Goal: Information Seeking & Learning: Check status

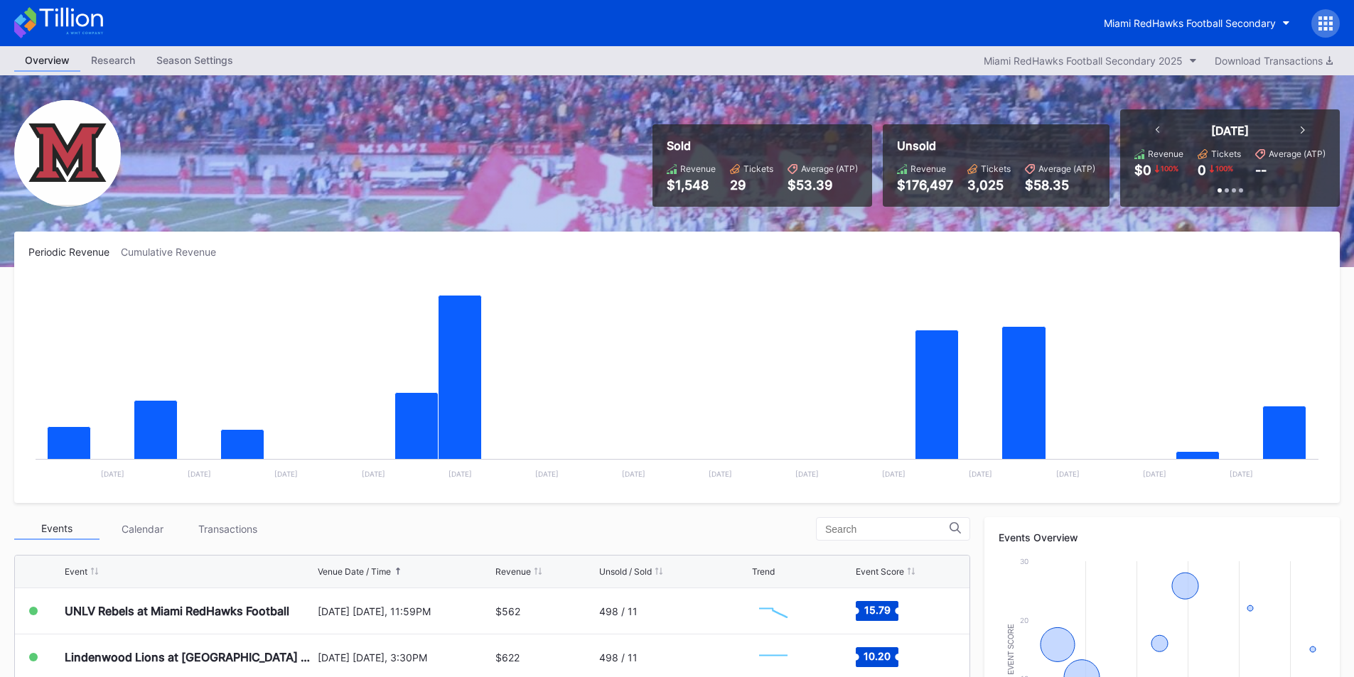
click at [1303, 130] on icon at bounding box center [1302, 129] width 4 height 7
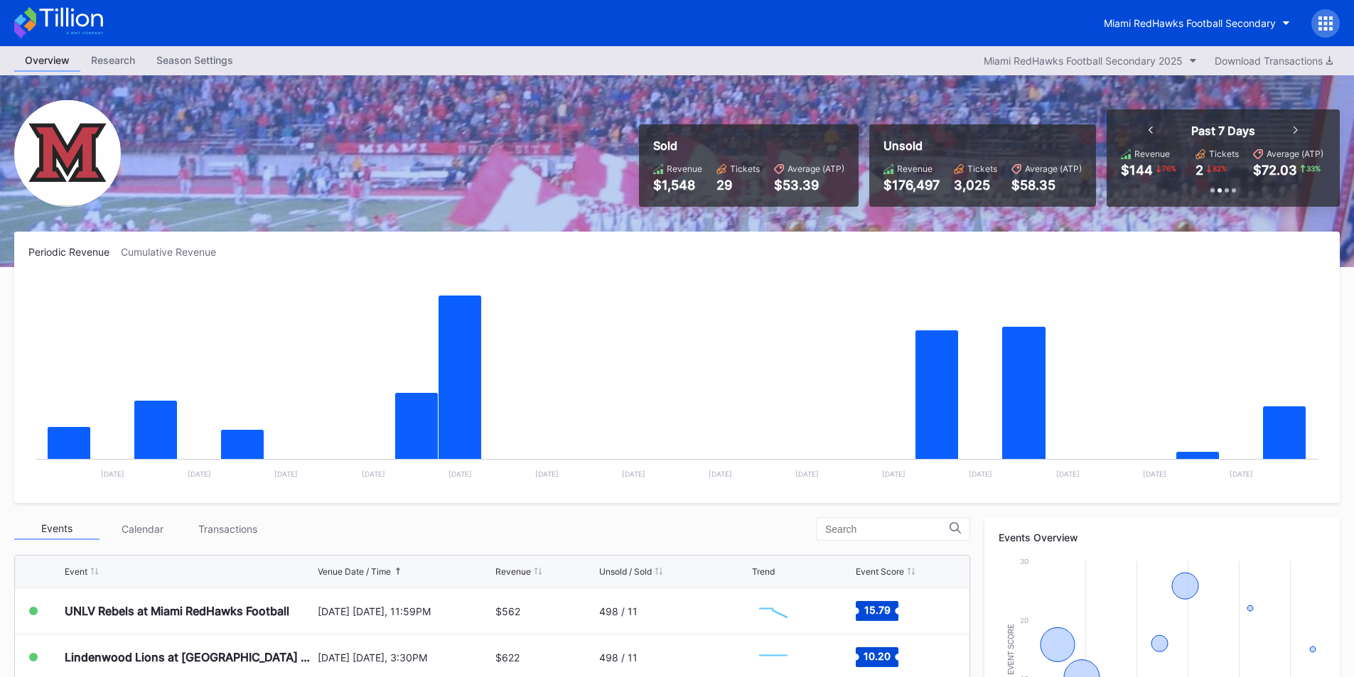
click at [1294, 127] on icon at bounding box center [1295, 129] width 4 height 7
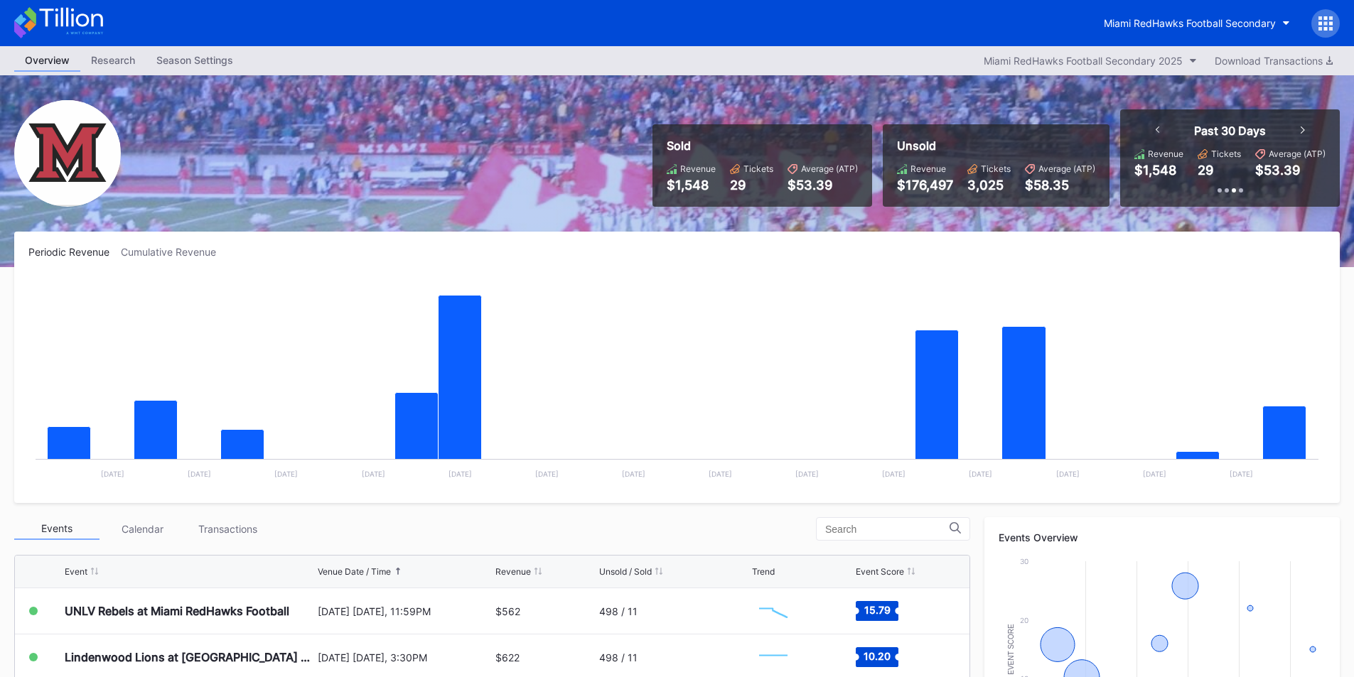
click at [1301, 128] on icon at bounding box center [1302, 129] width 4 height 7
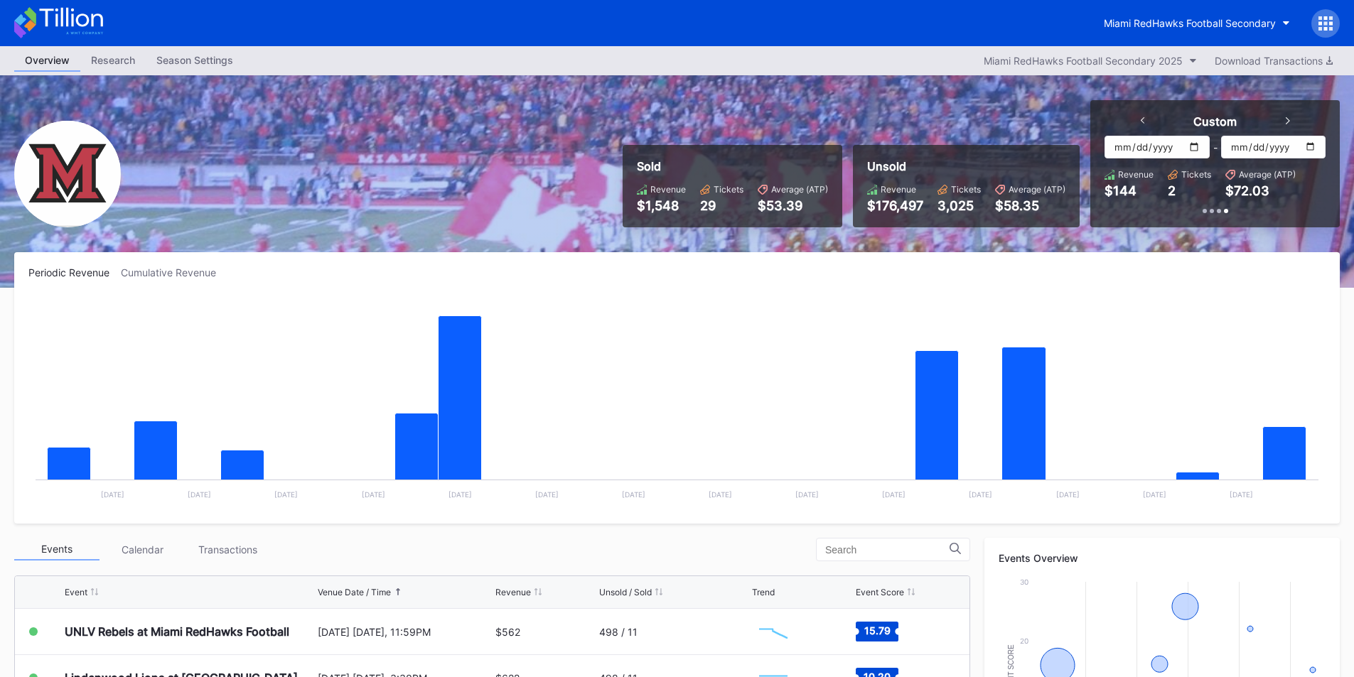
click at [1290, 119] on div "Custom" at bounding box center [1215, 121] width 178 height 14
click at [1286, 120] on icon at bounding box center [1288, 120] width 4 height 7
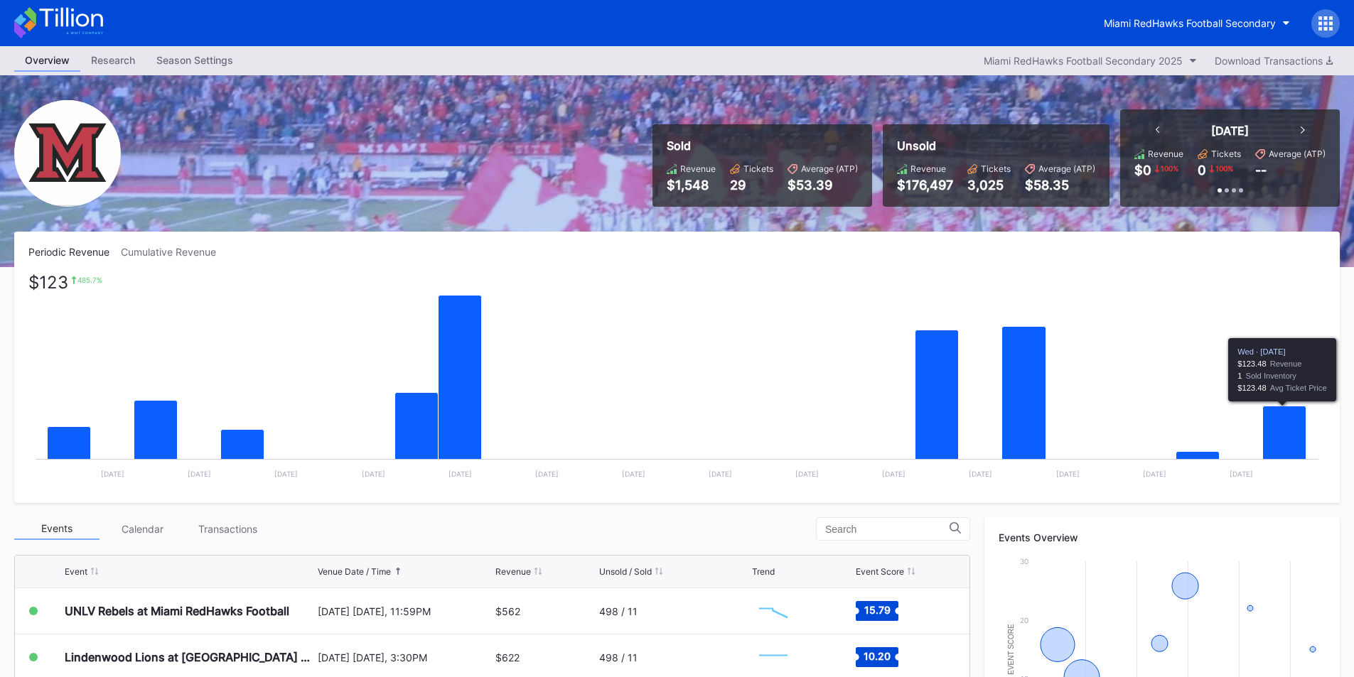
click at [1300, 436] on icon "Chart title" at bounding box center [1284, 433] width 43 height 55
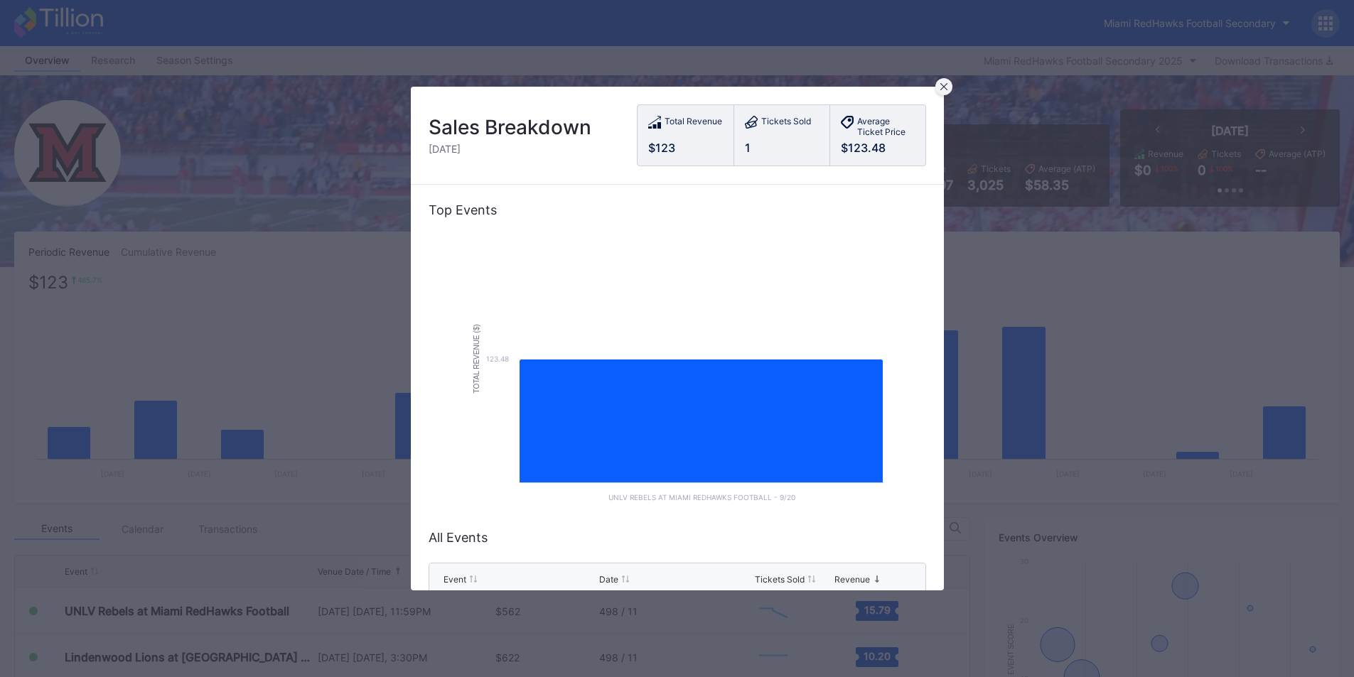
click at [949, 88] on div at bounding box center [943, 86] width 17 height 17
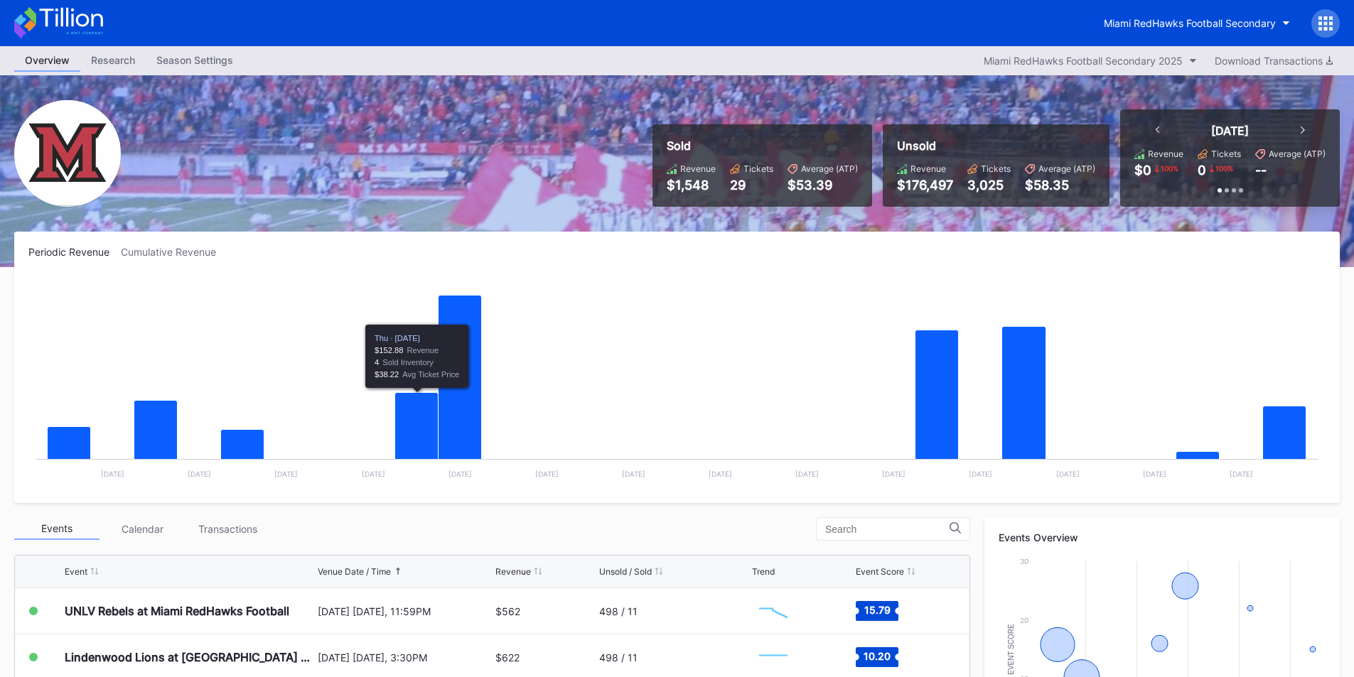
scroll to position [142, 0]
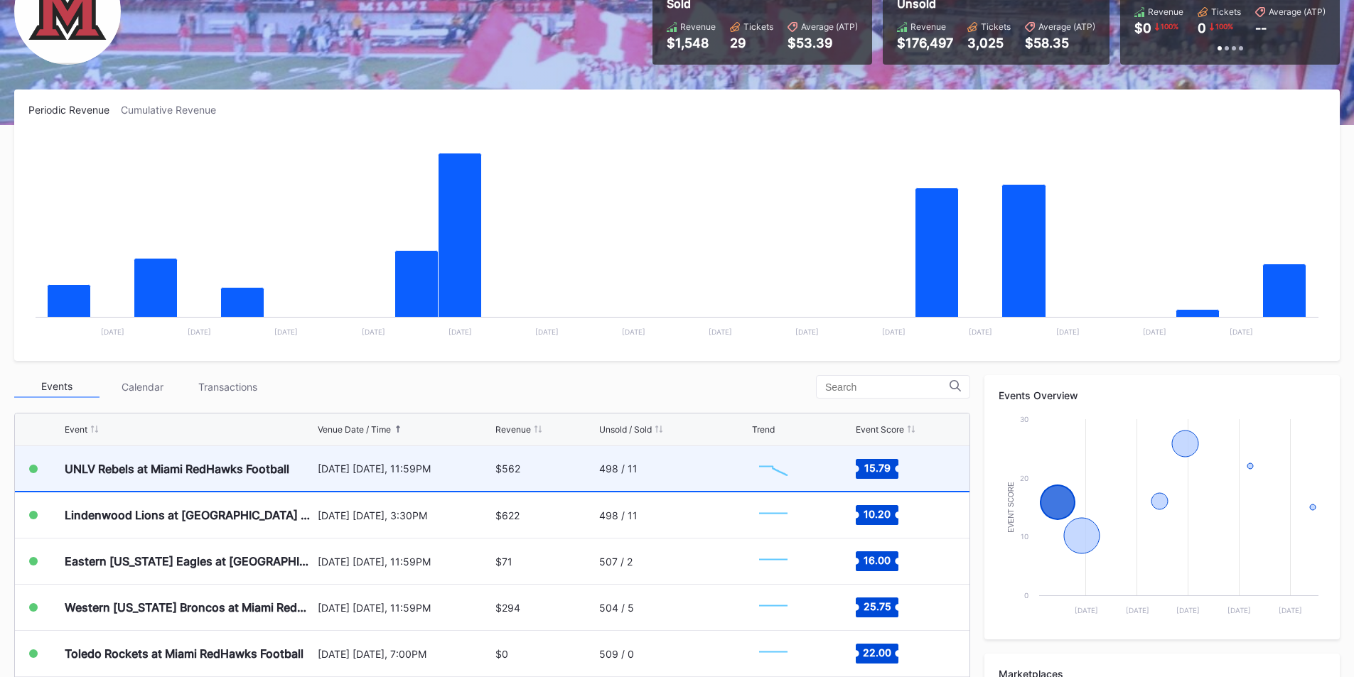
click at [203, 481] on div "UNLV Rebels at Miami RedHawks Football" at bounding box center [189, 468] width 249 height 45
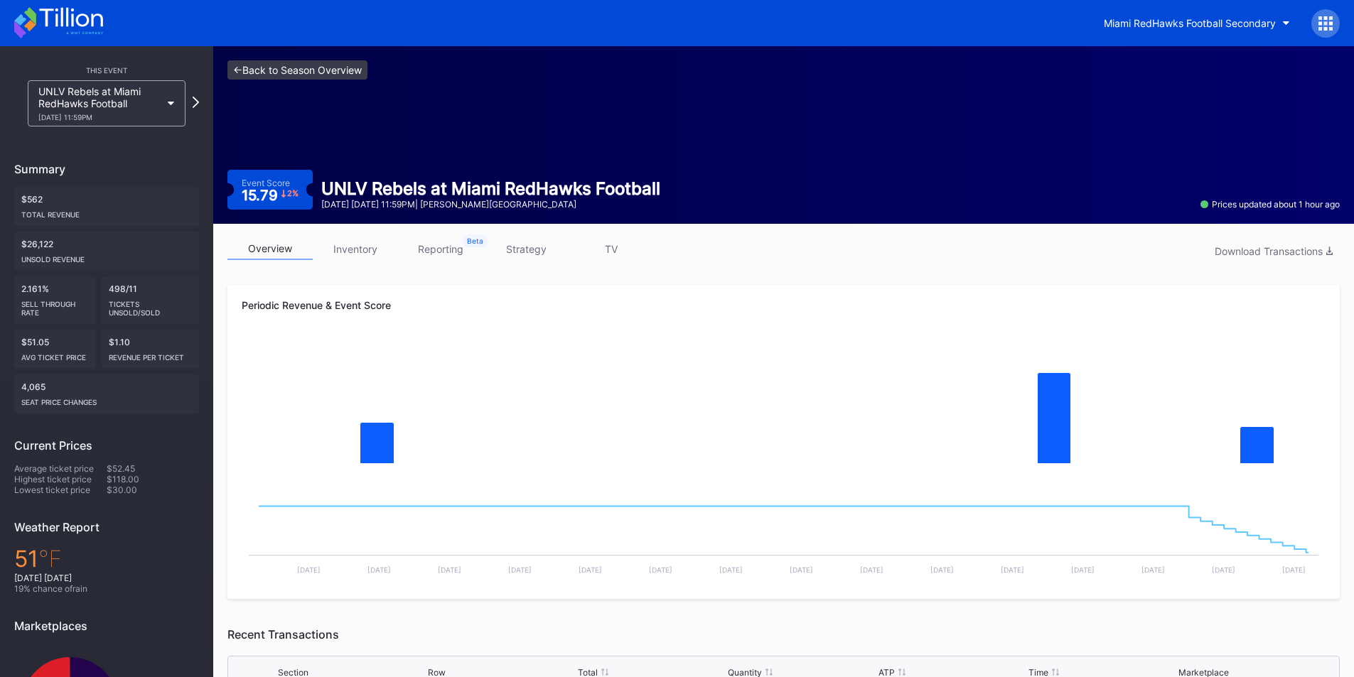
click at [276, 65] on link "<- Back to Season Overview" at bounding box center [297, 69] width 140 height 19
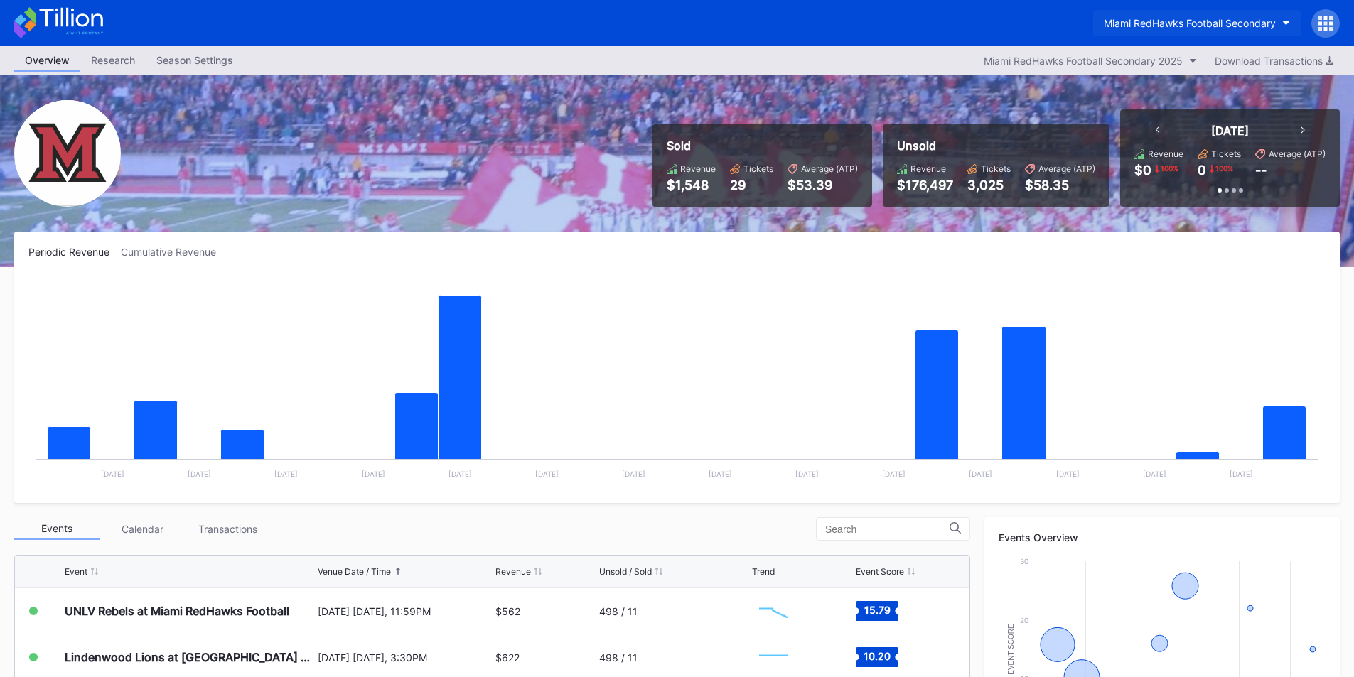
click at [1207, 23] on div "Miami RedHawks Football Secondary" at bounding box center [1190, 23] width 172 height 12
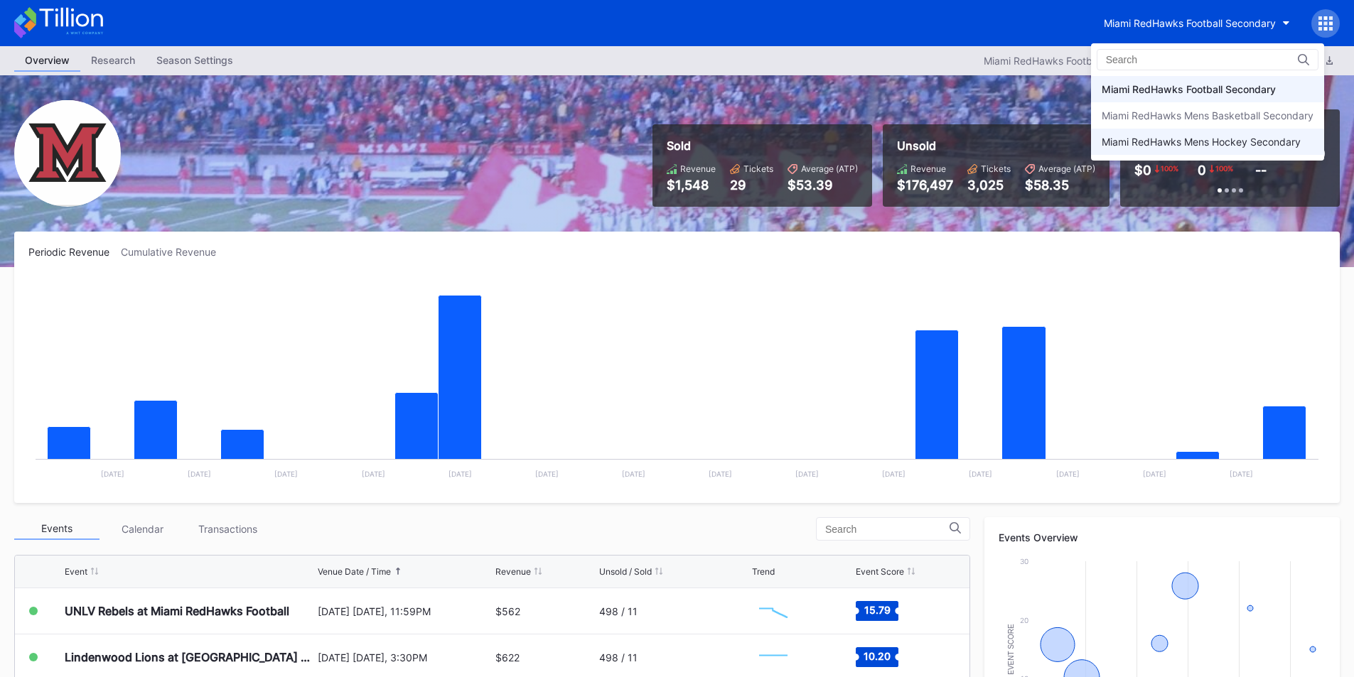
click at [1156, 143] on div "Miami RedHawks Mens Hockey Secondary" at bounding box center [1200, 142] width 199 height 12
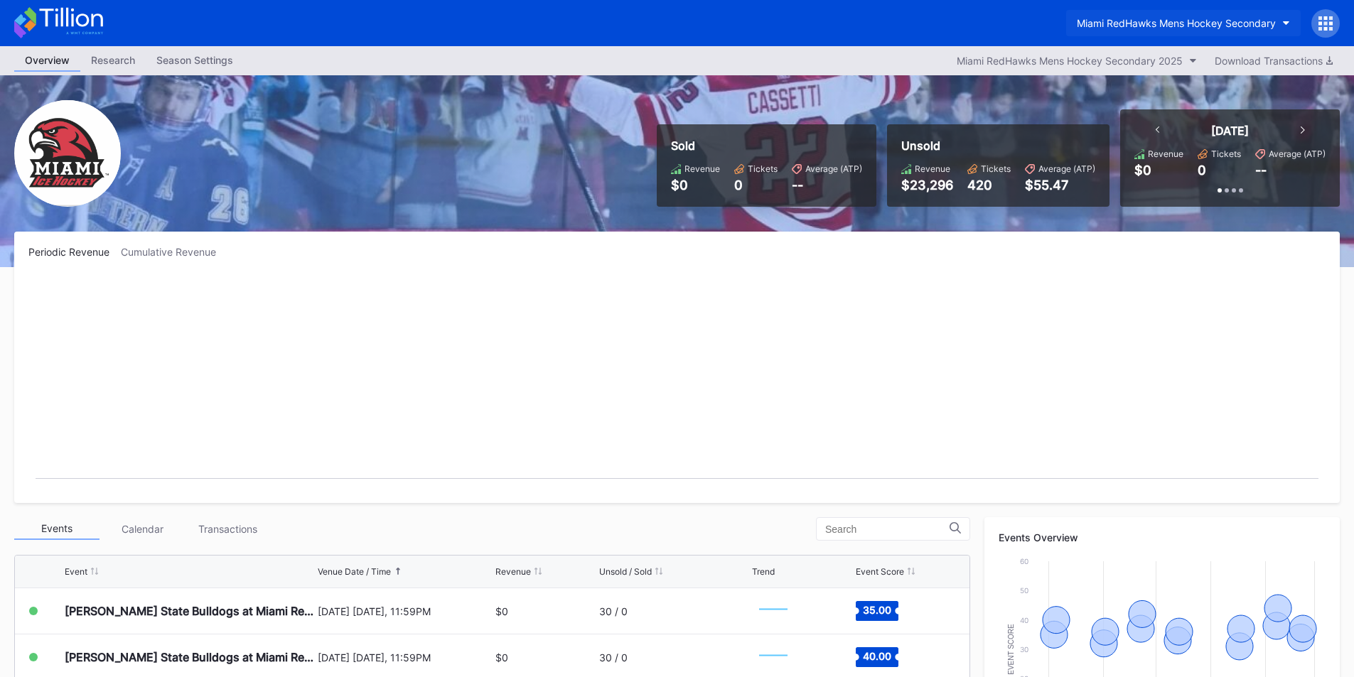
click at [1145, 16] on button "Miami RedHawks Mens Hockey Secondary" at bounding box center [1183, 23] width 235 height 26
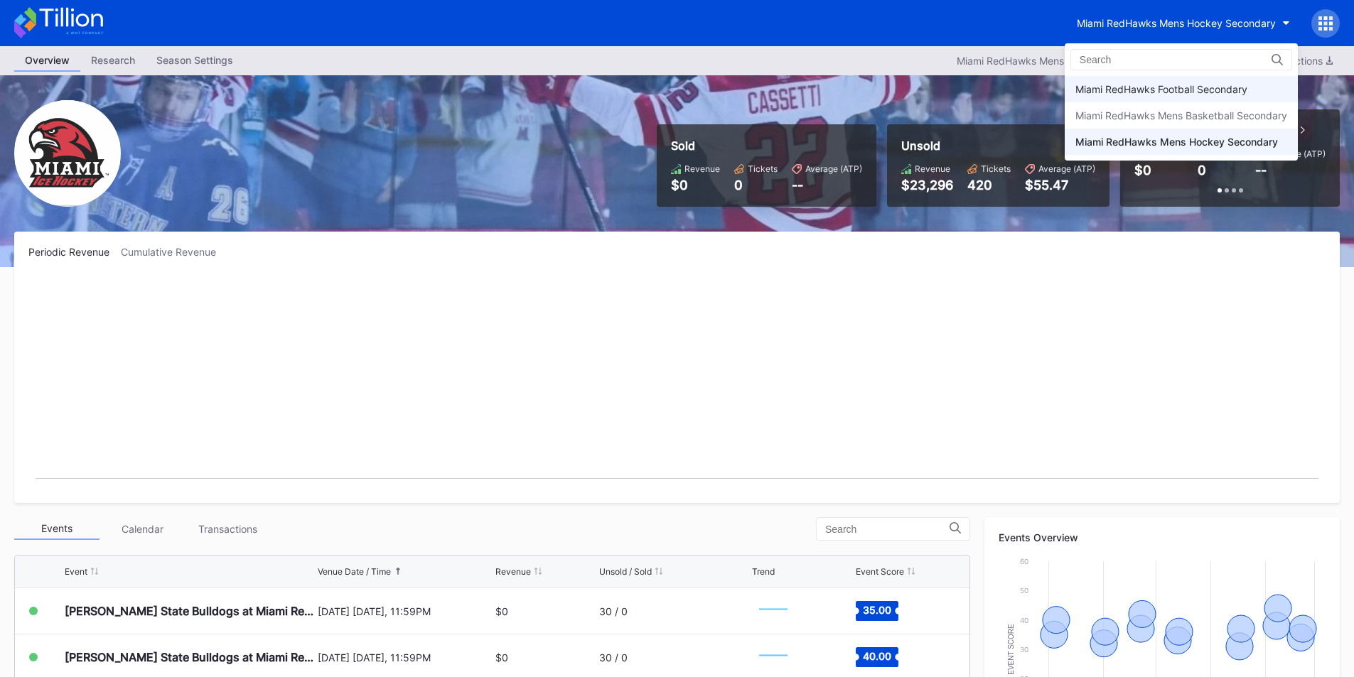
click at [1170, 86] on div "Miami RedHawks Football Secondary" at bounding box center [1161, 89] width 172 height 12
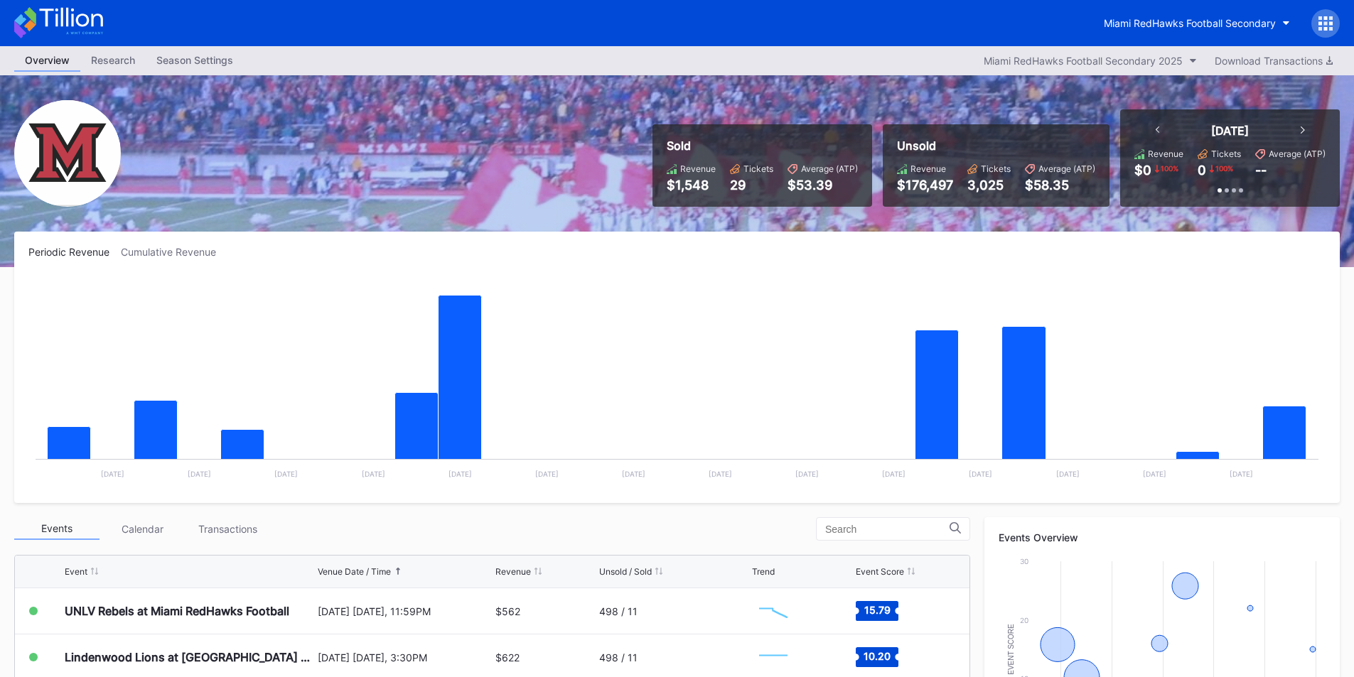
click at [935, 262] on div "Periodic Revenue Cumulative Revenue Created with Highcharts 11.2.0 Chart title …" at bounding box center [676, 367] width 1325 height 271
drag, startPoint x: 844, startPoint y: 181, endPoint x: 680, endPoint y: 156, distance: 165.3
click at [680, 156] on div "Sold Revenue $1,548 Tickets 29 Average (ATP) $53.39" at bounding box center [762, 165] width 220 height 82
click at [674, 146] on div "Sold" at bounding box center [762, 146] width 191 height 14
drag, startPoint x: 667, startPoint y: 141, endPoint x: 845, endPoint y: 183, distance: 183.2
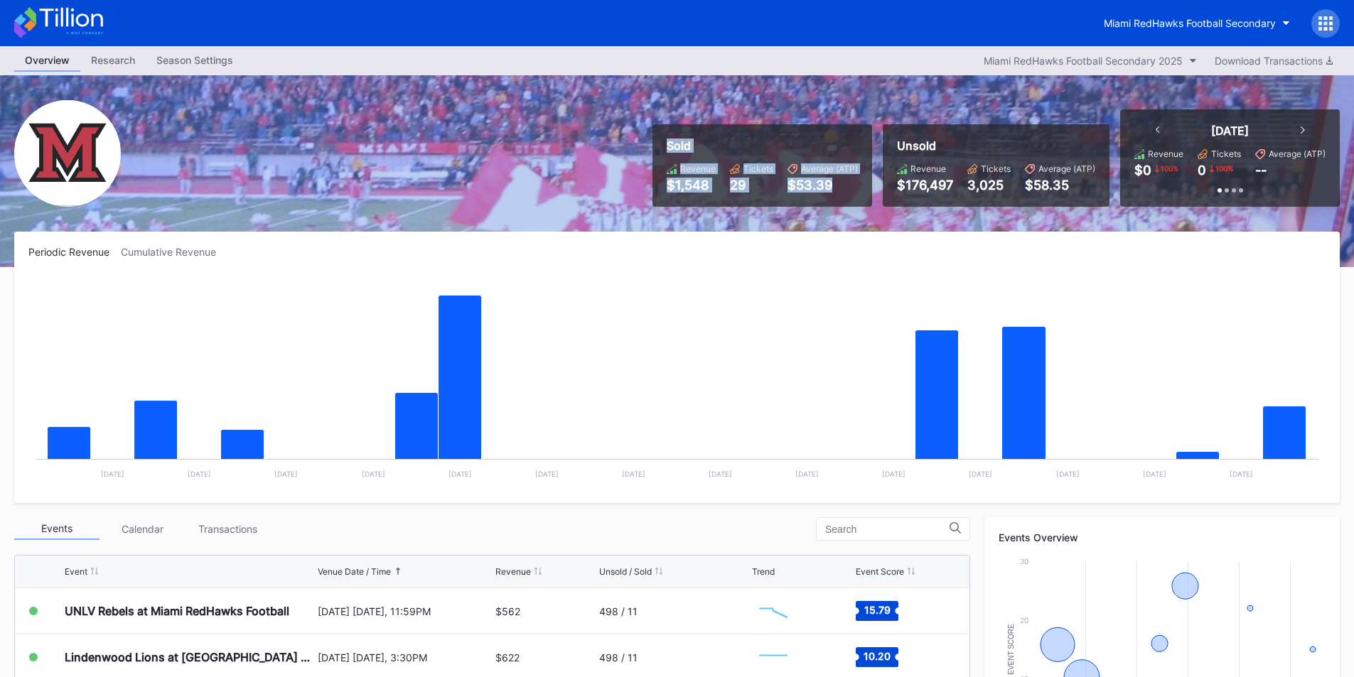
click at [845, 183] on div "Sold Revenue $1,548 Tickets 29 Average (ATP) $53.39" at bounding box center [762, 165] width 220 height 82
click at [845, 183] on div "$53.39" at bounding box center [822, 185] width 70 height 15
click at [841, 45] on div "Miami RedHawks Football Secondary" at bounding box center [677, 23] width 1354 height 46
click at [1196, 24] on div "Miami RedHawks Football Secondary" at bounding box center [1190, 23] width 172 height 12
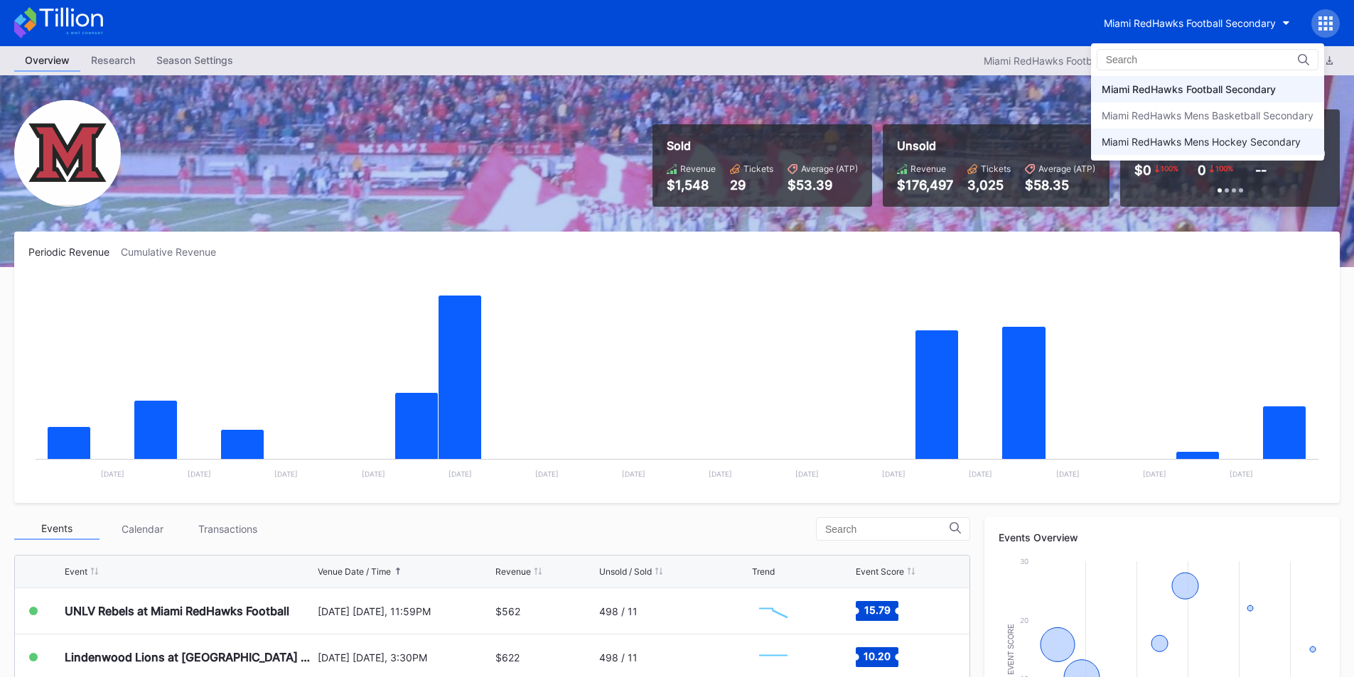
click at [1168, 143] on div "Miami RedHawks Mens Hockey Secondary" at bounding box center [1200, 142] width 199 height 12
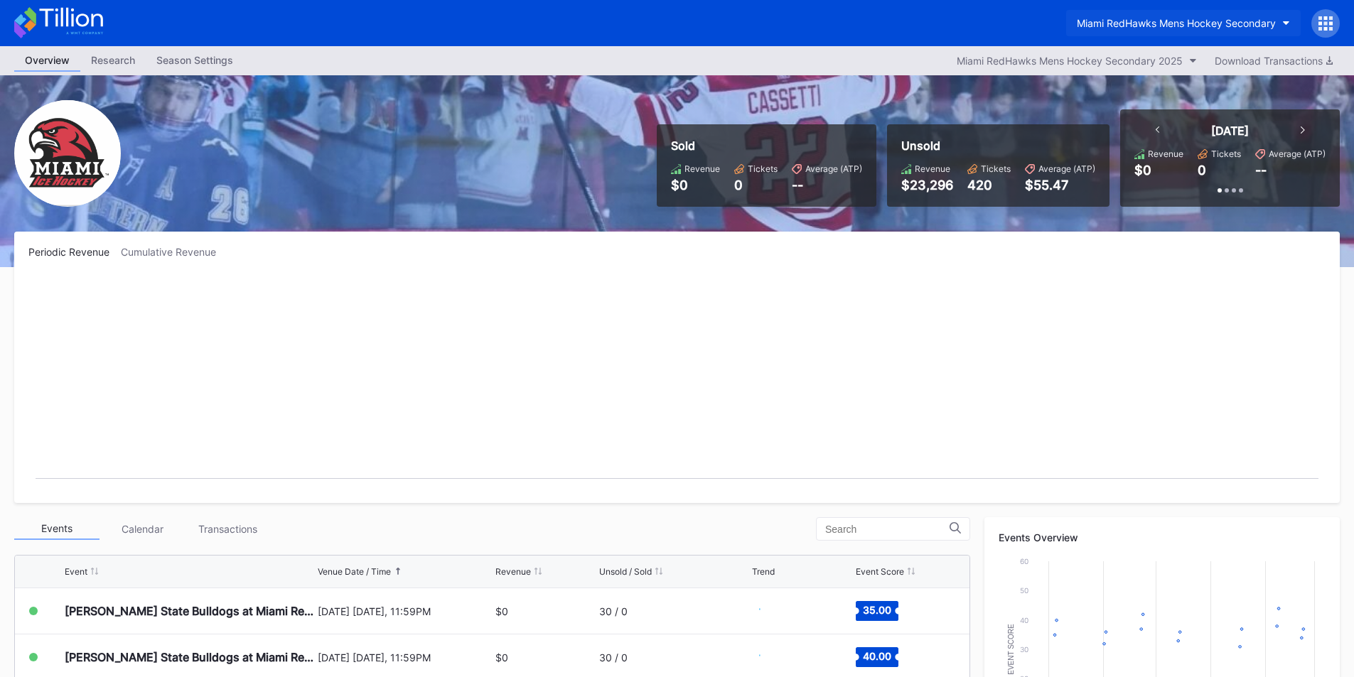
click at [1151, 17] on div "Miami RedHawks Mens Hockey Secondary" at bounding box center [1176, 23] width 199 height 12
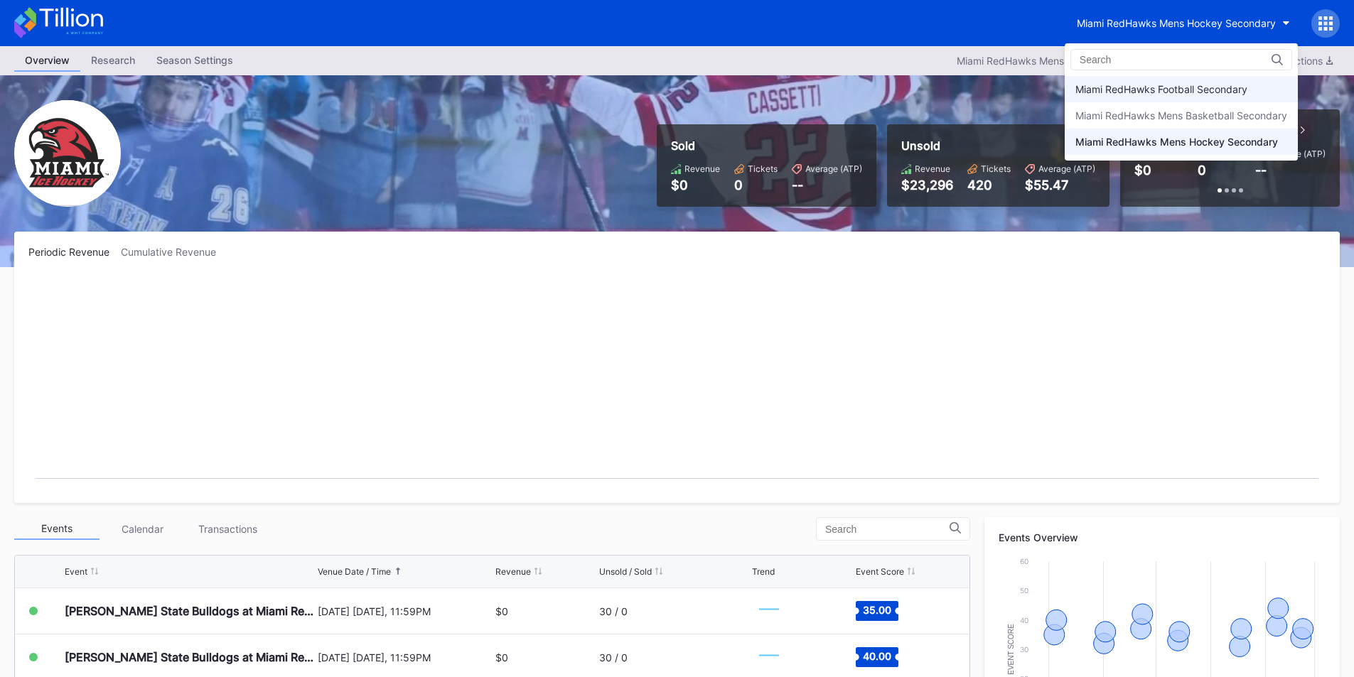
click at [1180, 94] on div "Miami RedHawks Football Secondary" at bounding box center [1161, 89] width 172 height 12
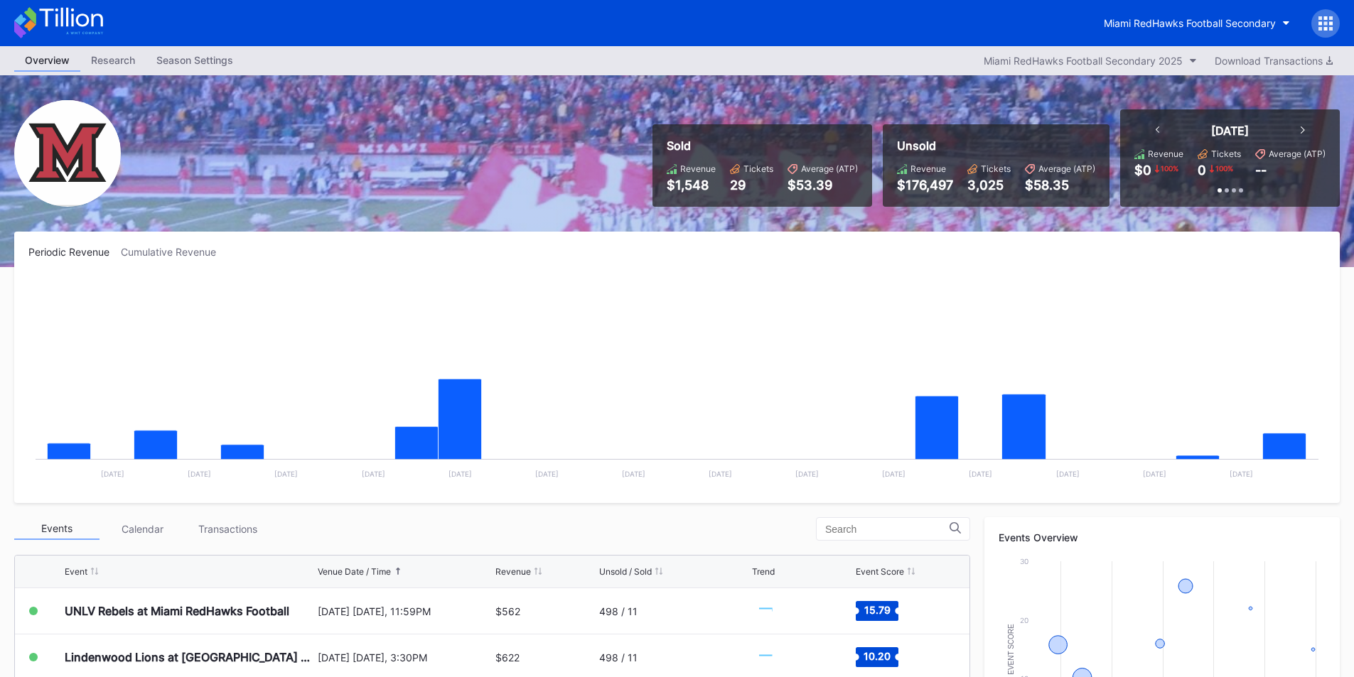
click at [795, 62] on div "Overview Research Season Settings Miami RedHawks Football Secondary 2025 Downlo…" at bounding box center [677, 60] width 1354 height 29
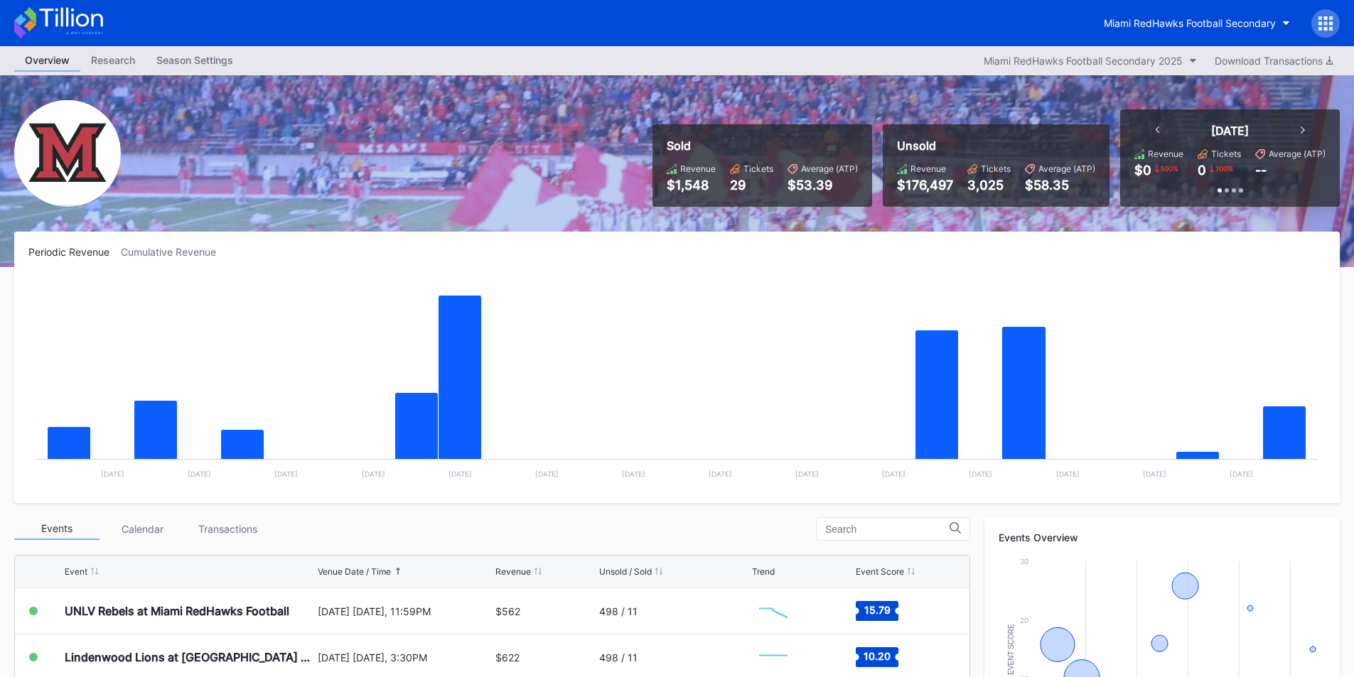
click at [576, 28] on div "Miami RedHawks Football Secondary" at bounding box center [677, 23] width 1354 height 46
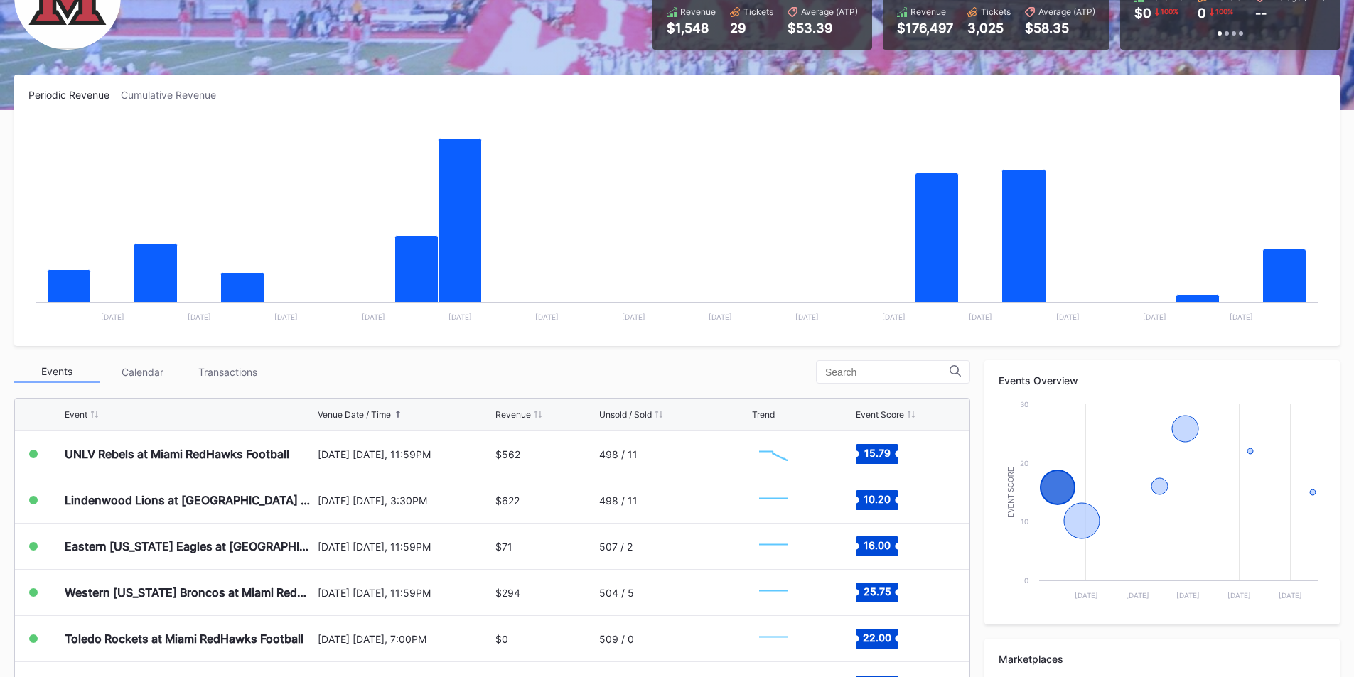
scroll to position [213, 0]
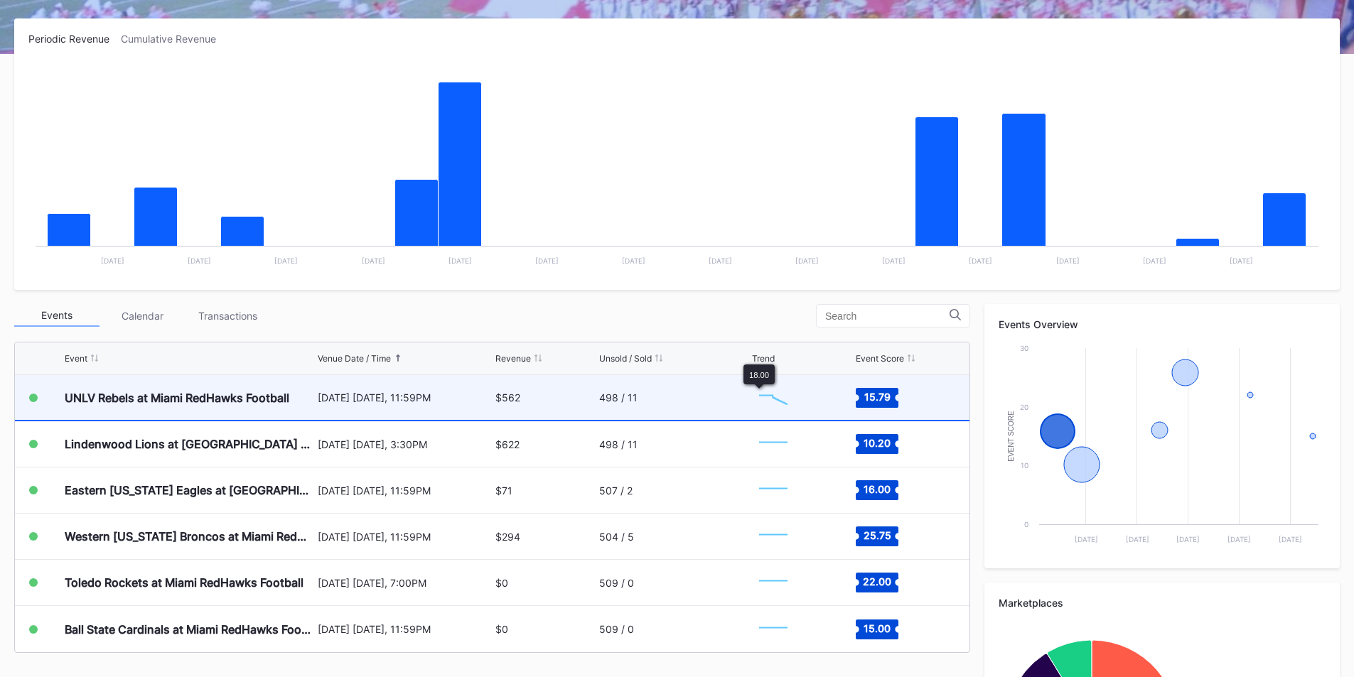
click at [716, 395] on div "498 / 11" at bounding box center [674, 397] width 150 height 45
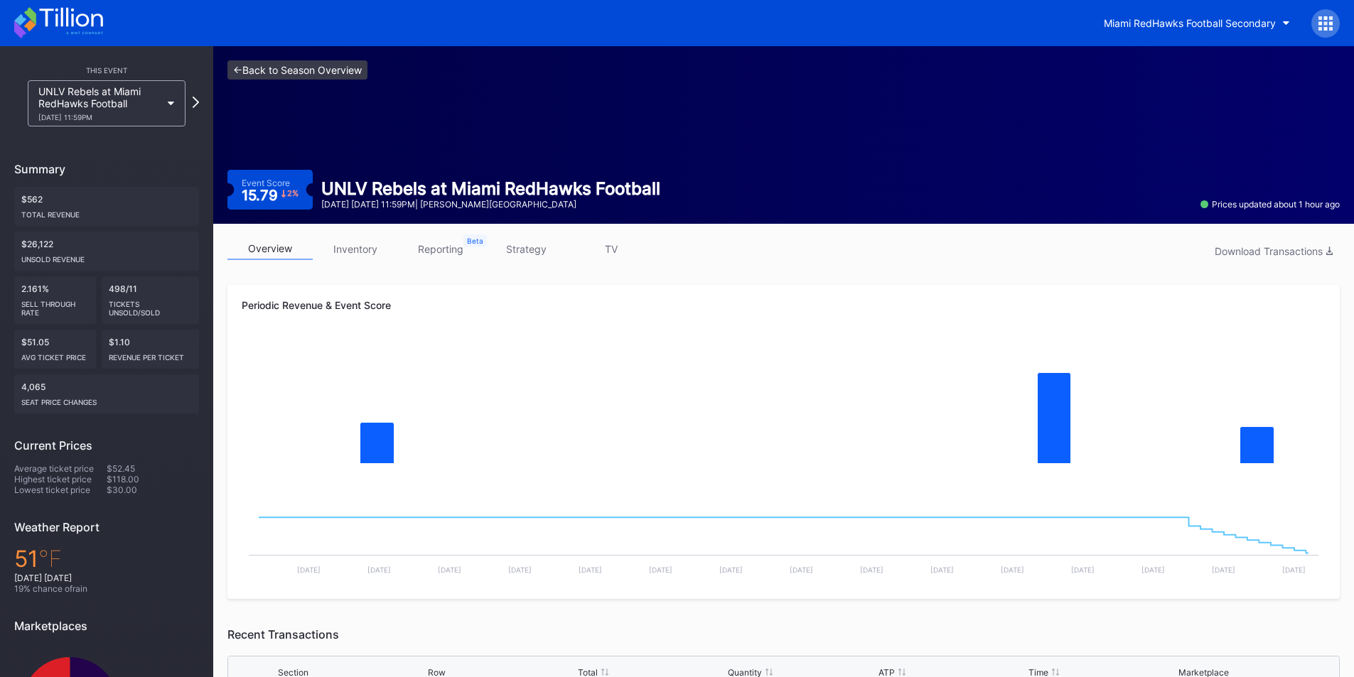
click at [250, 70] on link "<- Back to Season Overview" at bounding box center [297, 69] width 140 height 19
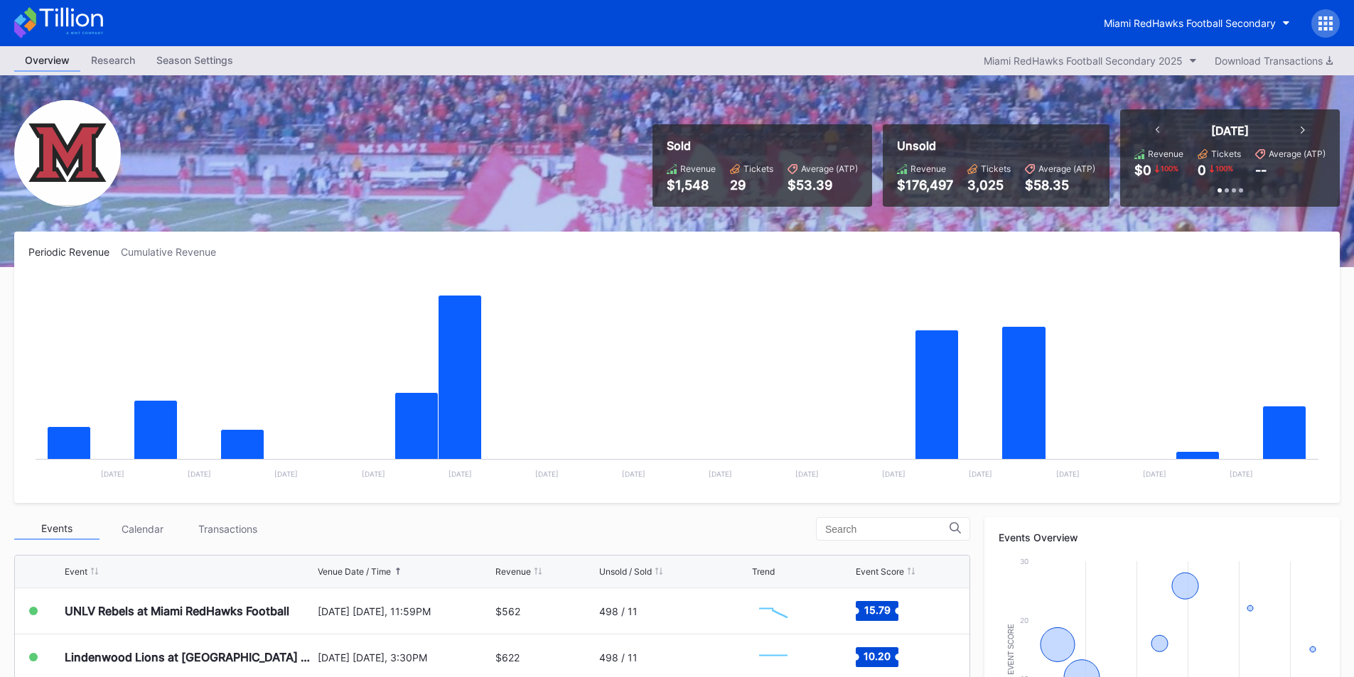
click at [735, 33] on div "Miami RedHawks Football Secondary" at bounding box center [677, 23] width 1354 height 46
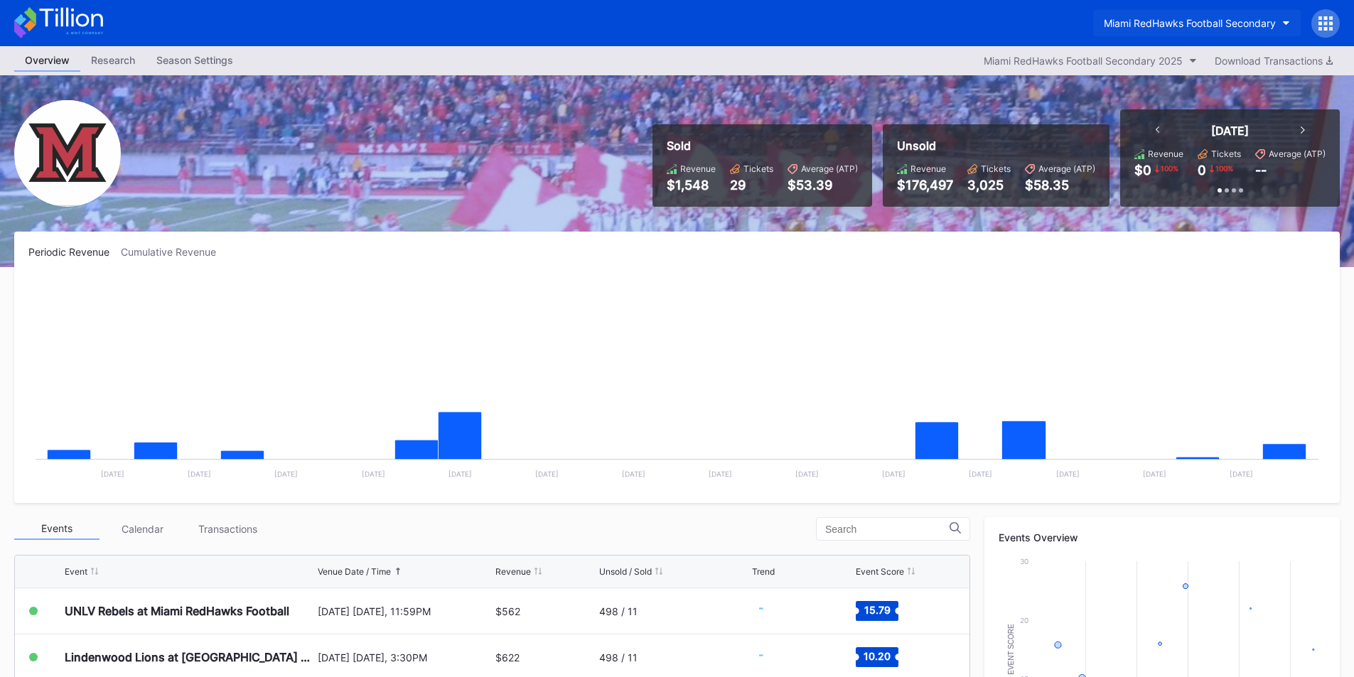
click at [1184, 11] on button "Miami RedHawks Football Secondary" at bounding box center [1197, 23] width 208 height 26
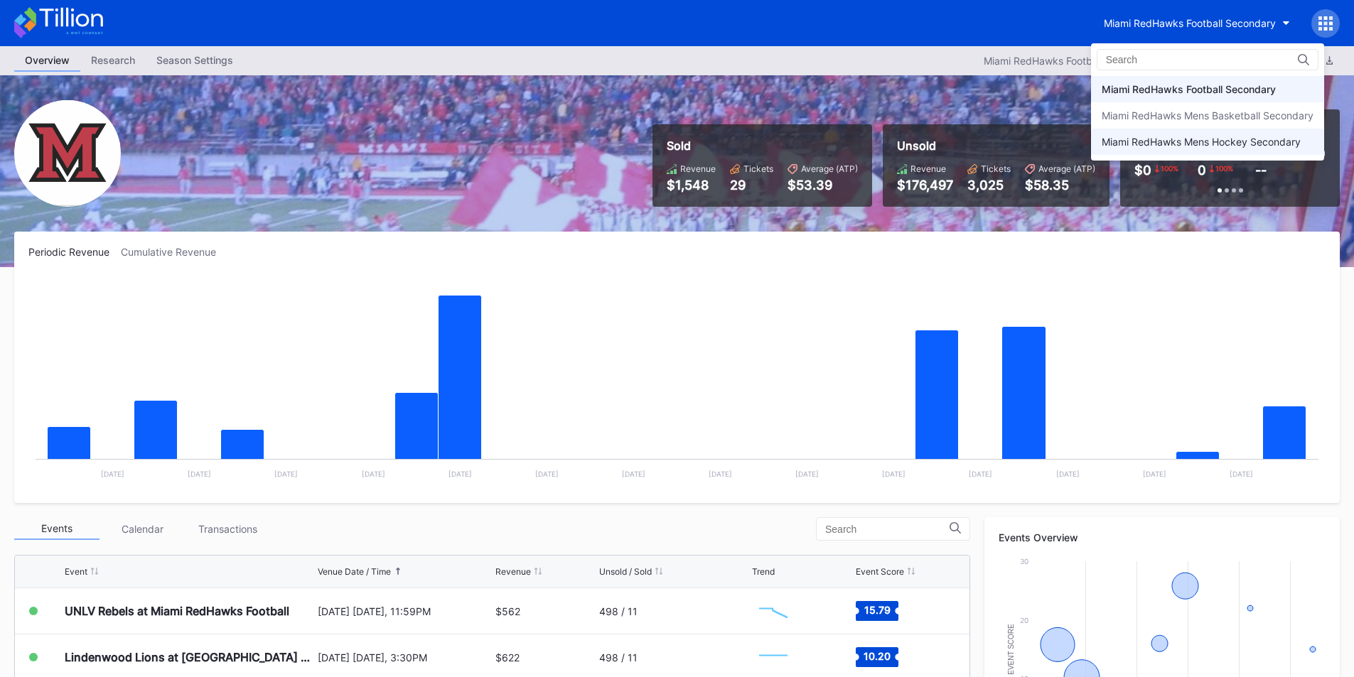
click at [1186, 149] on div "Miami RedHawks Mens Hockey Secondary" at bounding box center [1207, 142] width 233 height 26
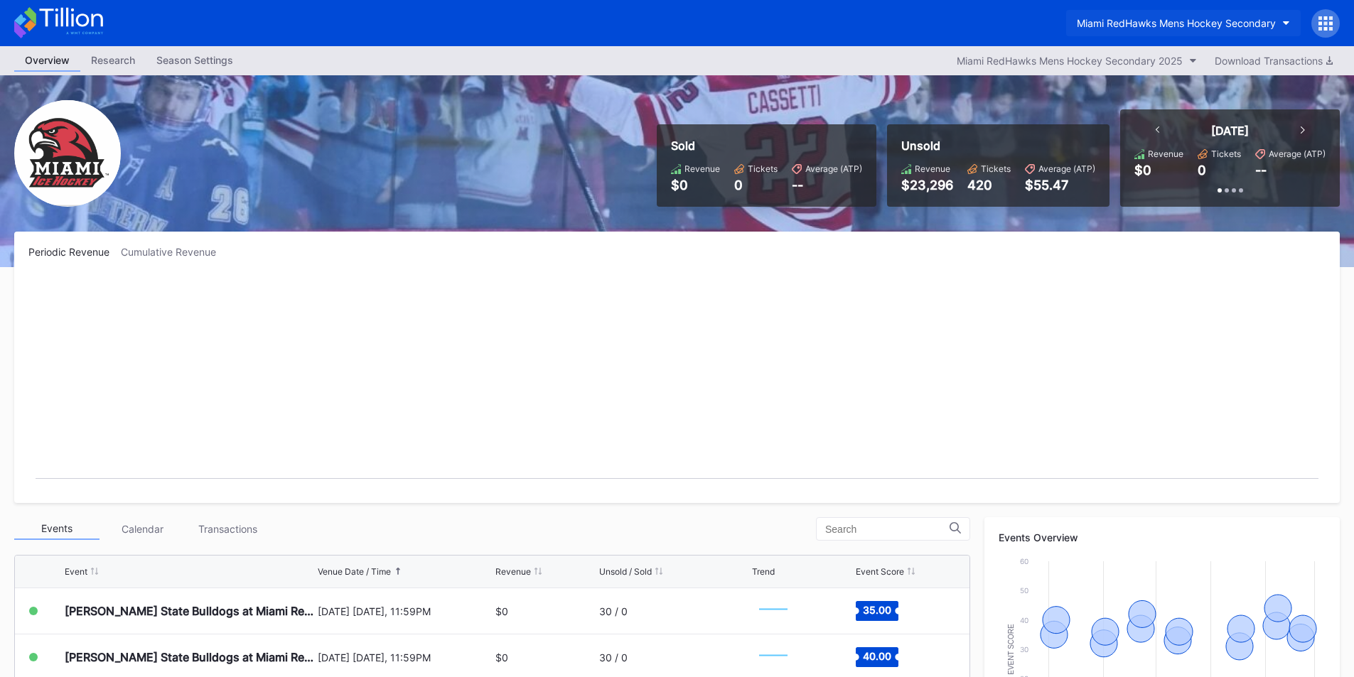
click at [1232, 28] on div "Miami RedHawks Mens Hockey Secondary" at bounding box center [1176, 23] width 199 height 12
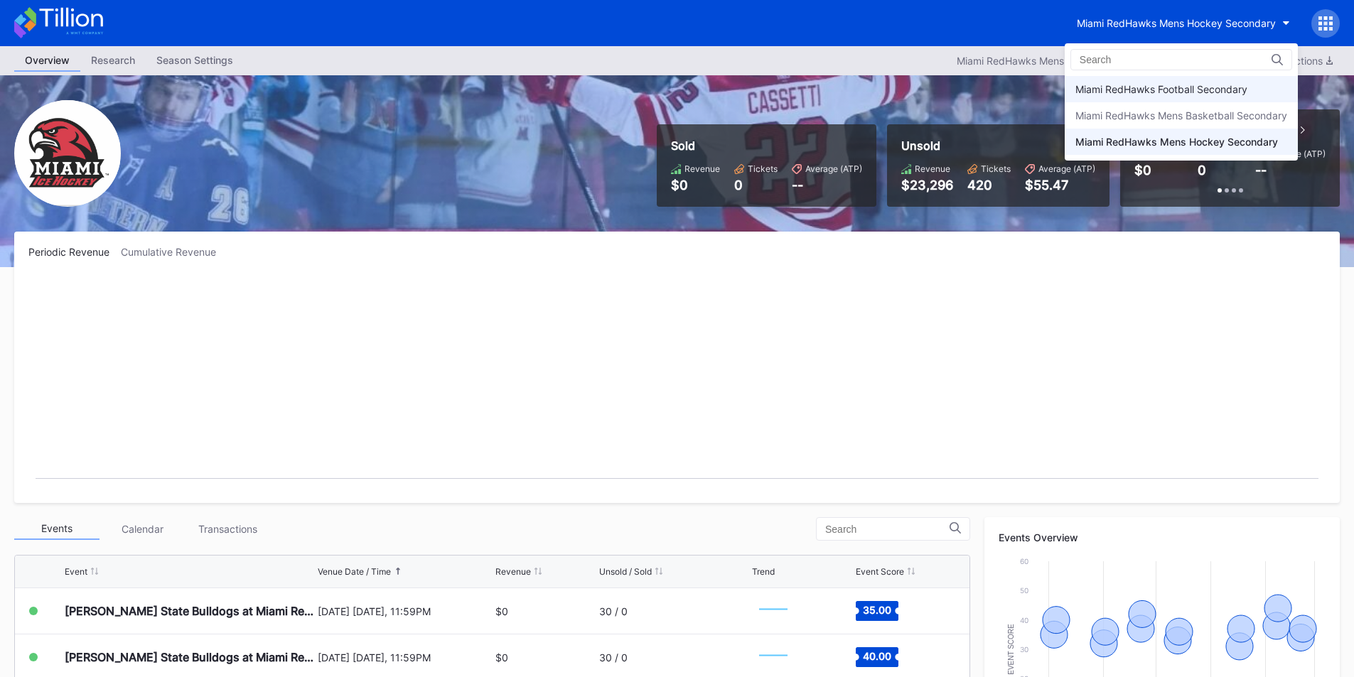
click at [1166, 95] on div "Miami RedHawks Football Secondary" at bounding box center [1161, 89] width 172 height 12
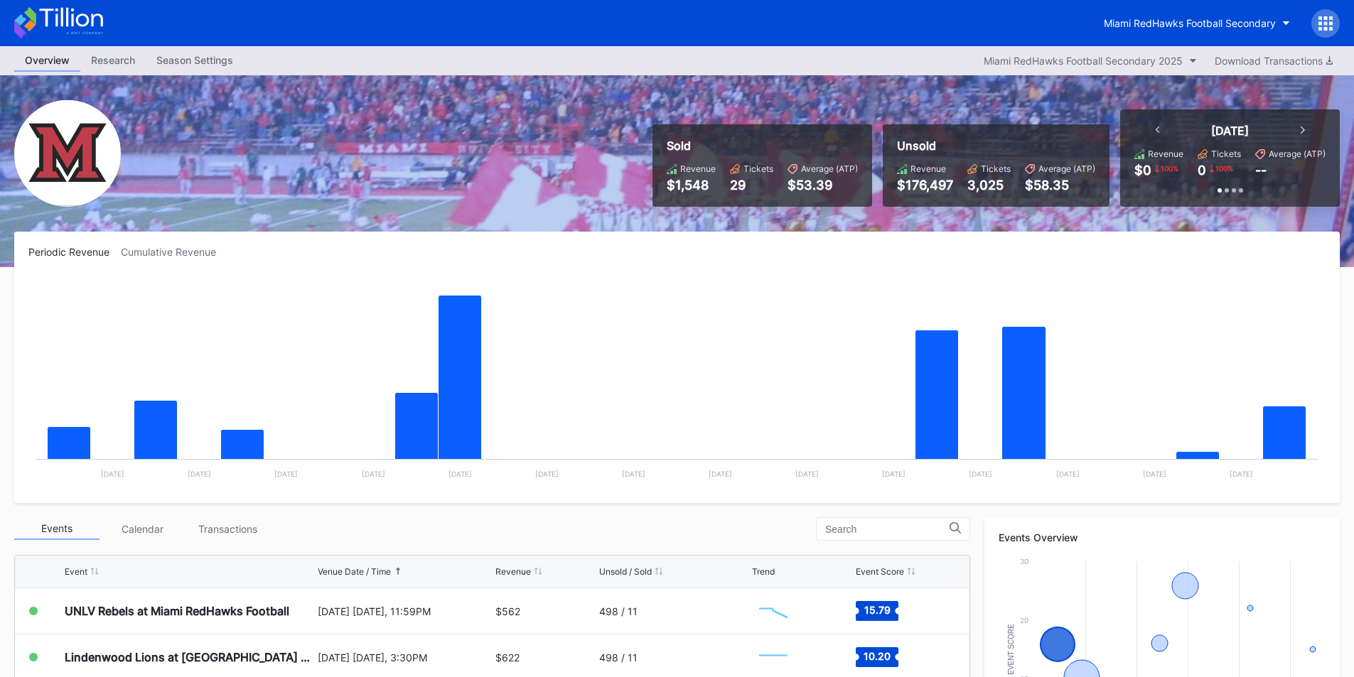
click at [1037, 44] on div "Miami RedHawks Football Secondary" at bounding box center [677, 23] width 1354 height 46
click at [1042, 53] on button "Miami RedHawks Football Secondary 2025" at bounding box center [1089, 60] width 227 height 19
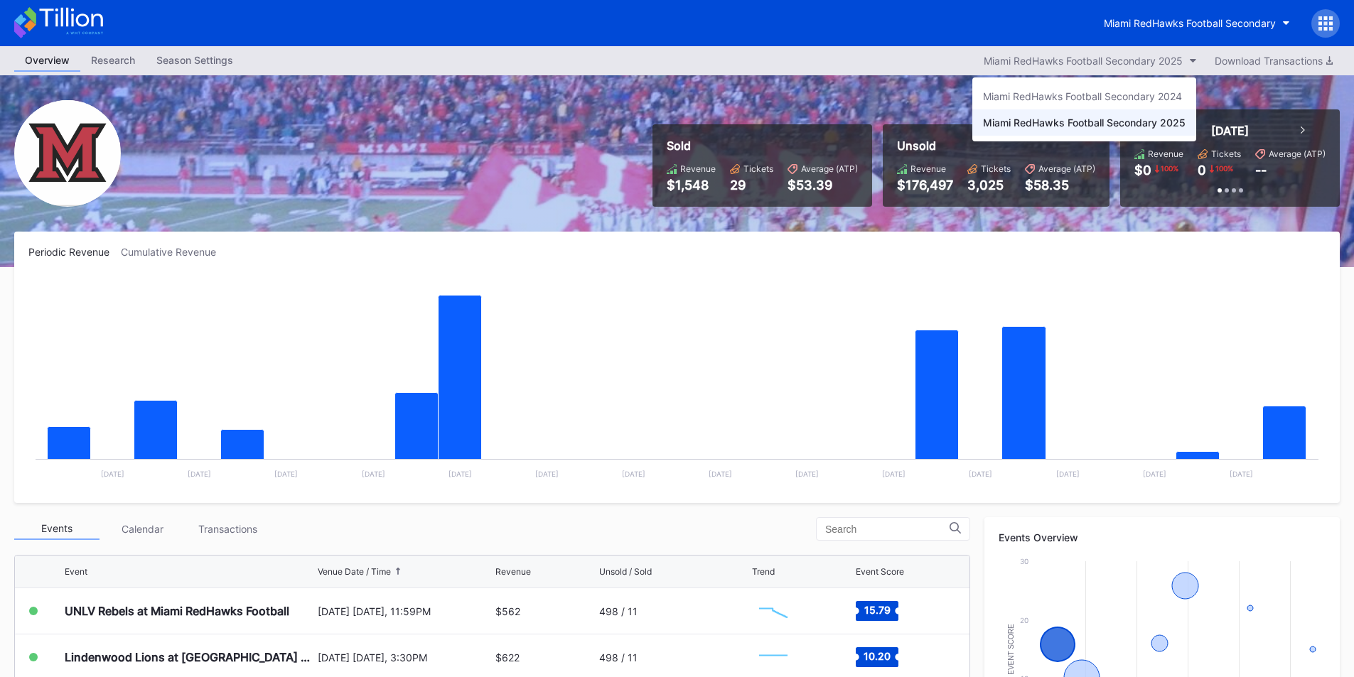
drag, startPoint x: 1077, startPoint y: 18, endPoint x: 1086, endPoint y: 7, distance: 13.7
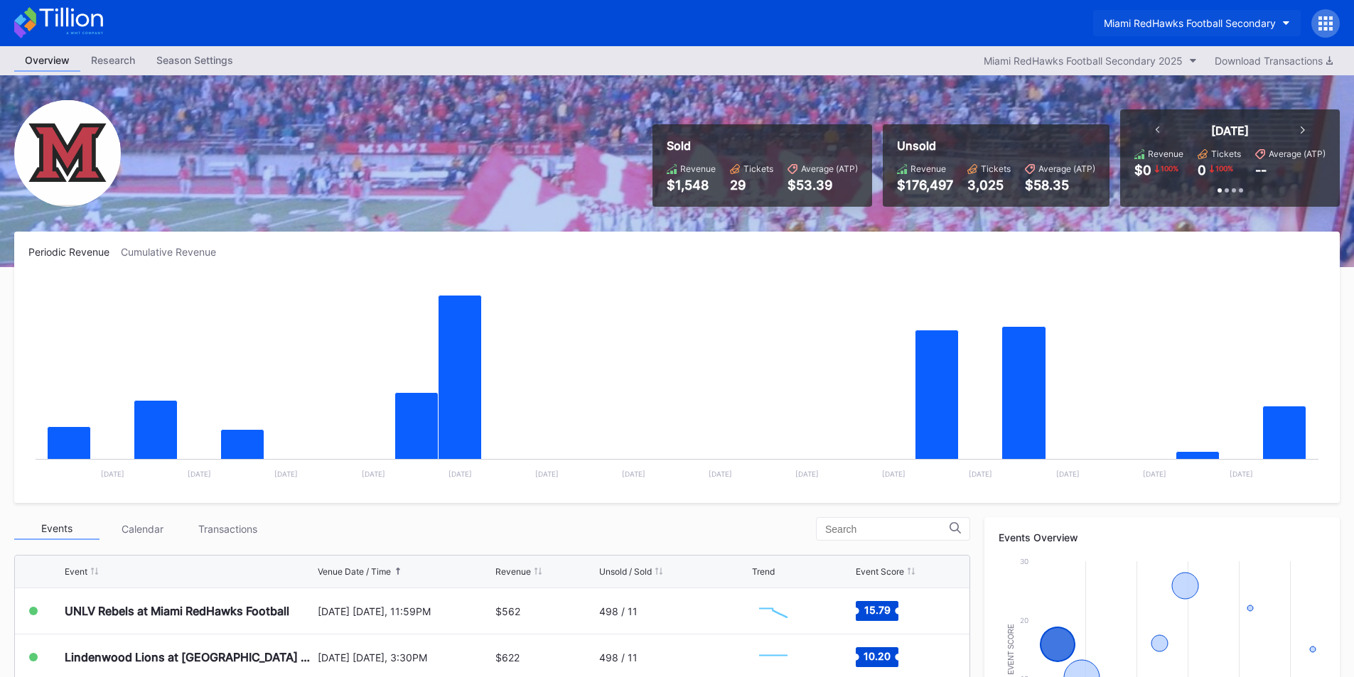
click at [1131, 18] on button "Miami RedHawks Football Secondary" at bounding box center [1197, 23] width 208 height 26
click at [1055, 53] on button "Miami RedHawks Football Secondary 2025" at bounding box center [1089, 60] width 227 height 19
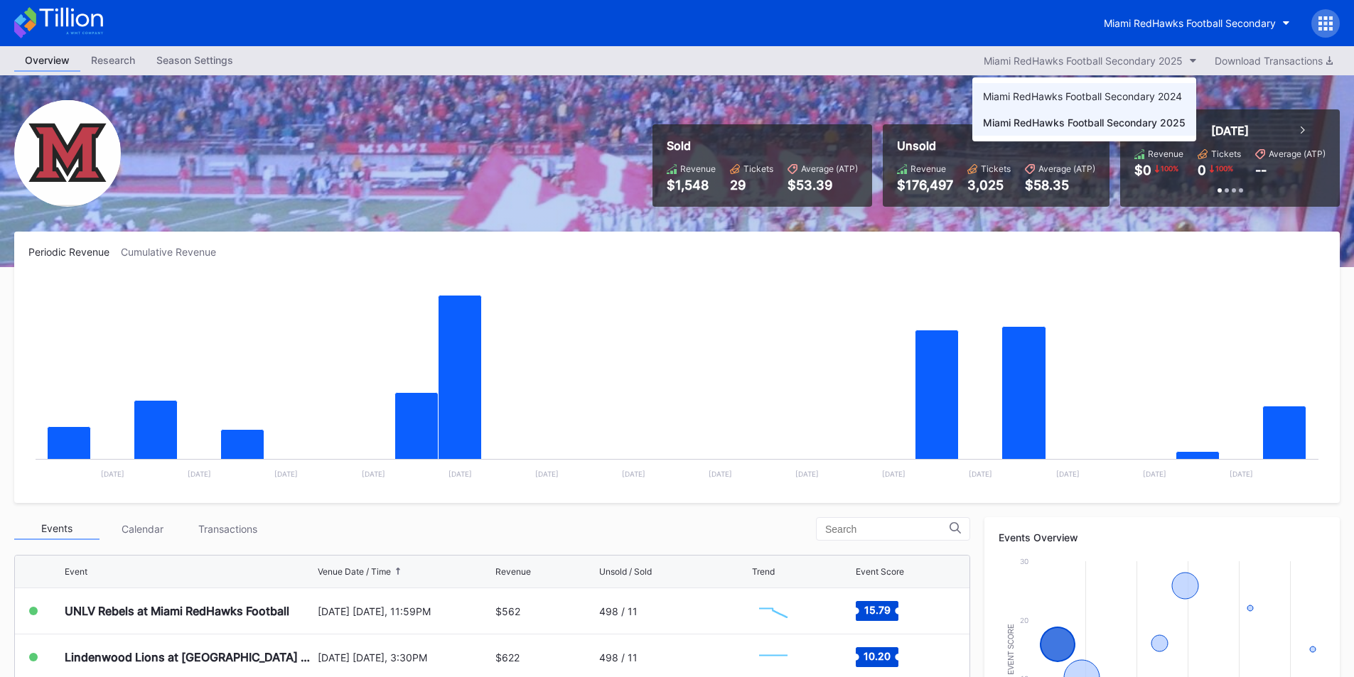
click at [1076, 103] on div "Miami RedHawks Football Secondary 2024" at bounding box center [1084, 96] width 224 height 26
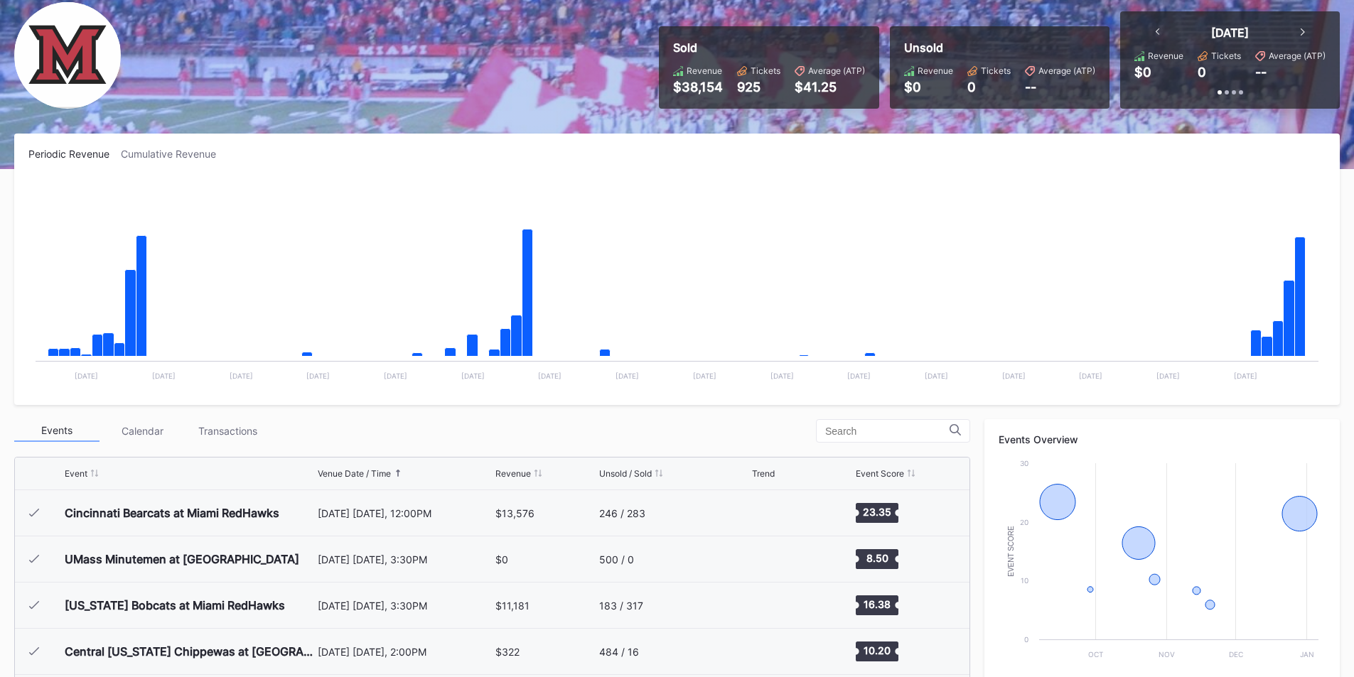
scroll to position [142, 0]
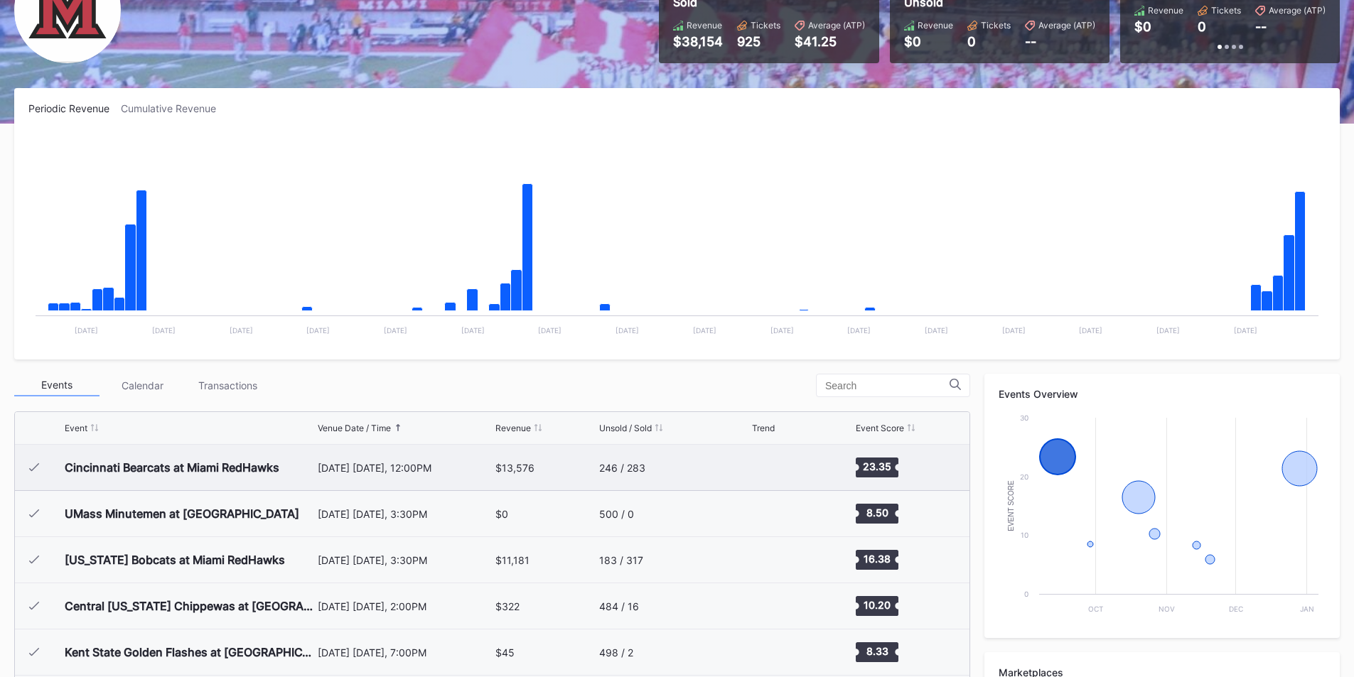
click at [406, 471] on div "[DATE] [DATE], 12:00PM" at bounding box center [405, 468] width 175 height 12
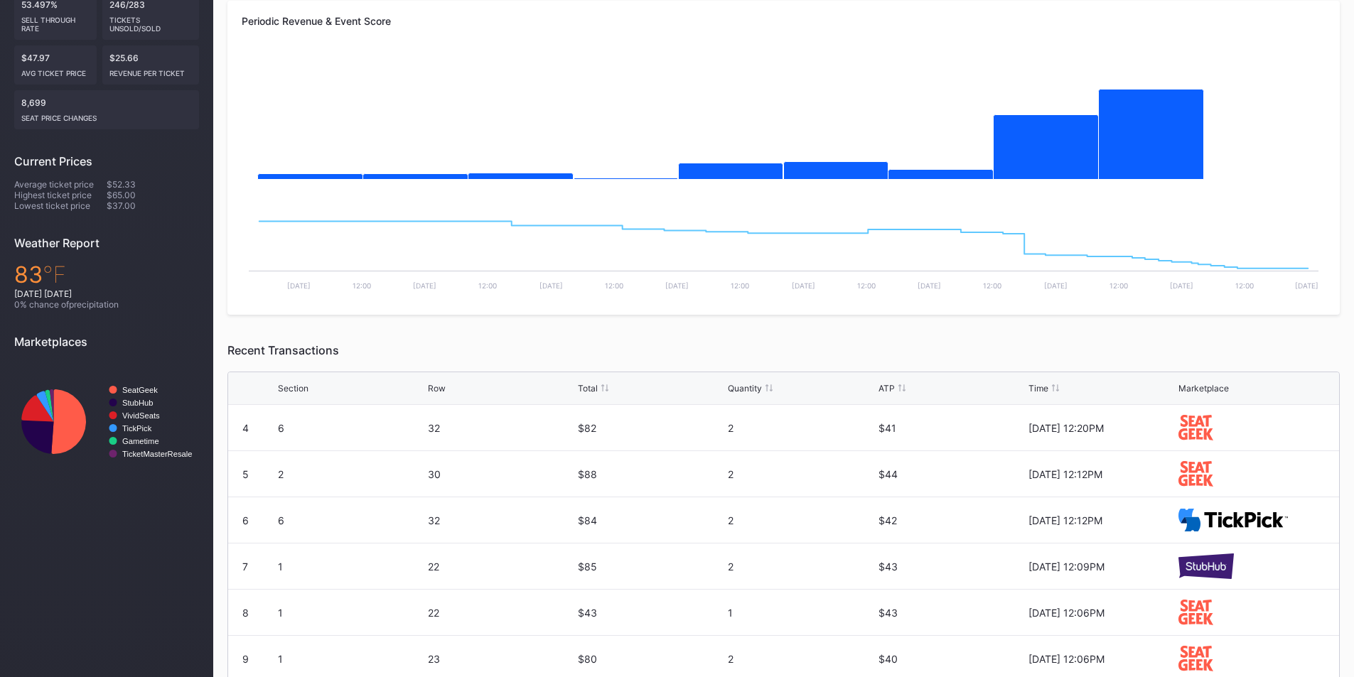
scroll to position [385, 0]
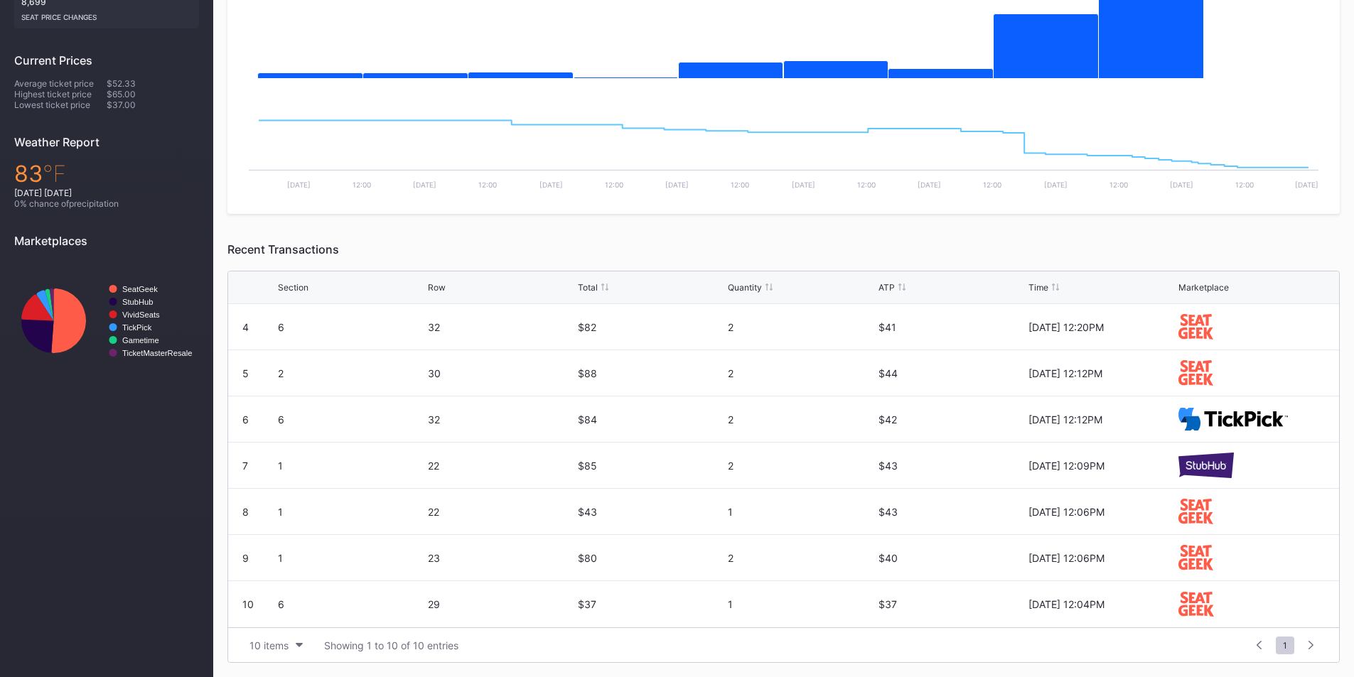
drag, startPoint x: 1114, startPoint y: 605, endPoint x: 1050, endPoint y: 330, distance: 282.4
click at [1050, 330] on div "1 2 31 $81 2 $41 [DATE] 12:40PM 2 2 29 $228 5 $46 [DATE] 12:30PM 3 2 31 $178 4 …" at bounding box center [783, 465] width 1111 height 323
click at [1110, 448] on div "[DATE] 12:09PM" at bounding box center [1101, 465] width 146 height 45
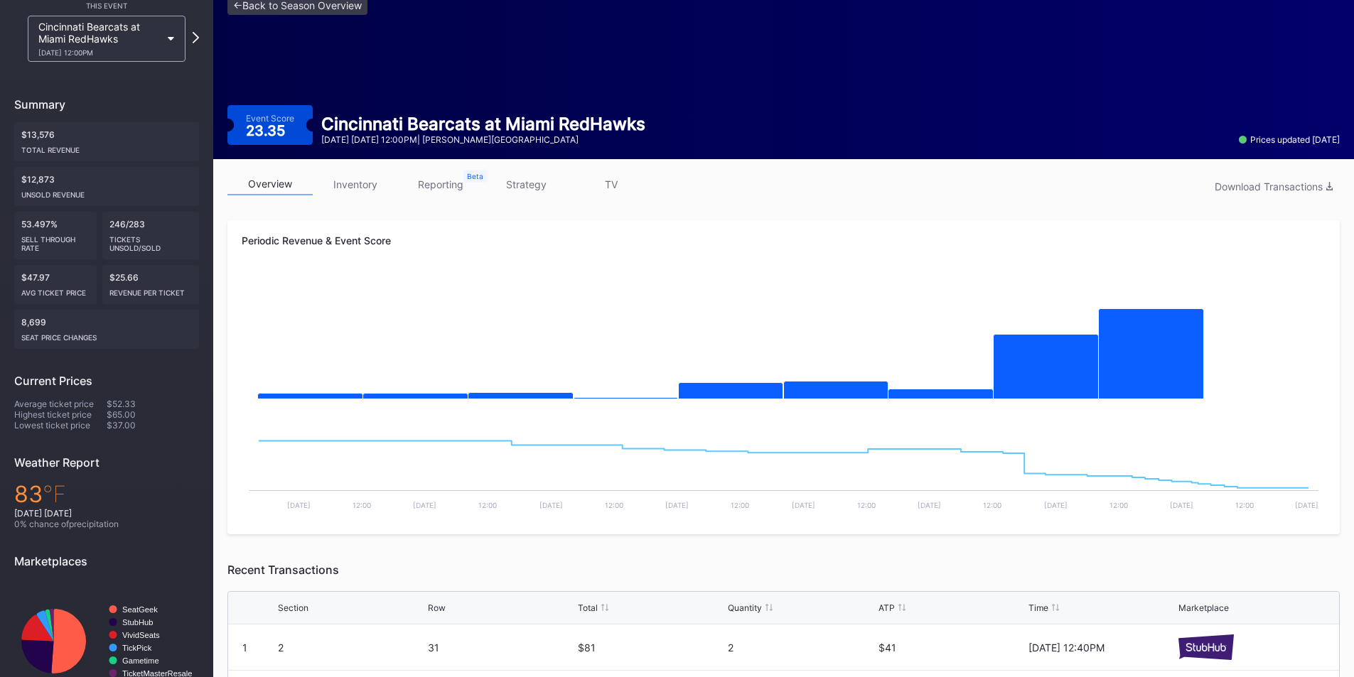
scroll to position [0, 0]
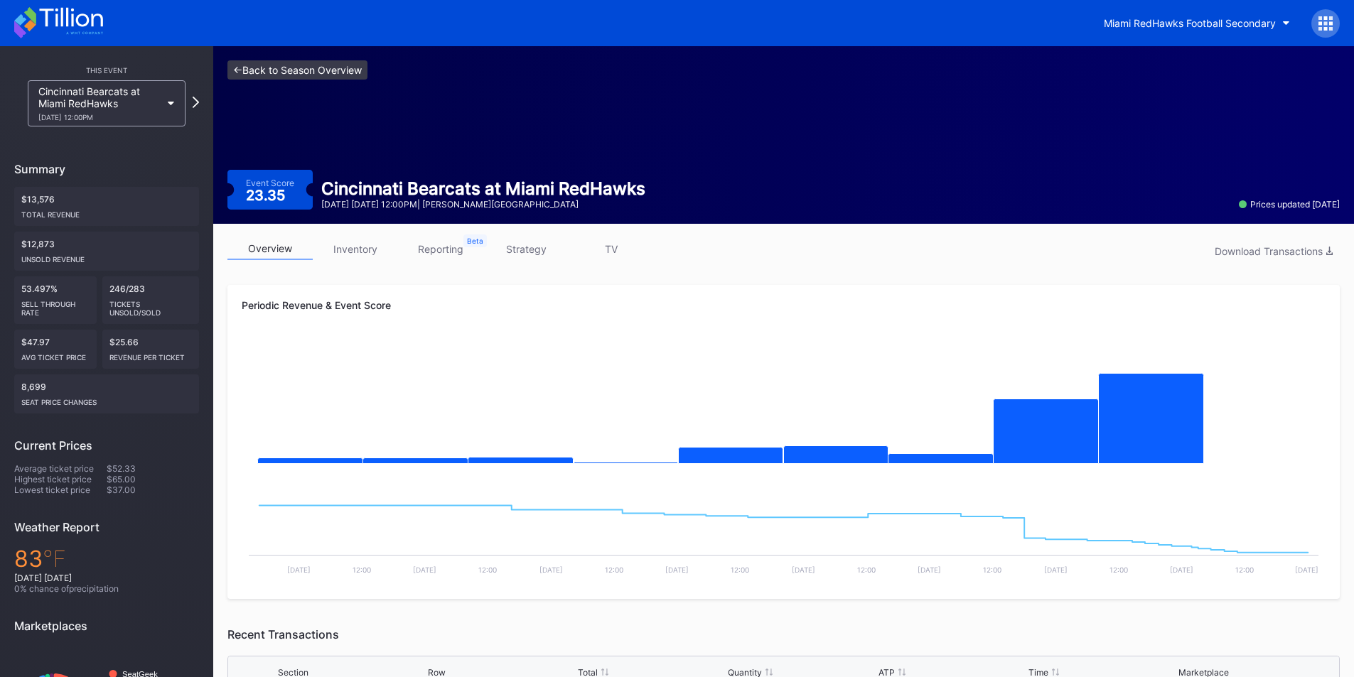
click at [276, 72] on link "<- Back to Season Overview" at bounding box center [297, 69] width 140 height 19
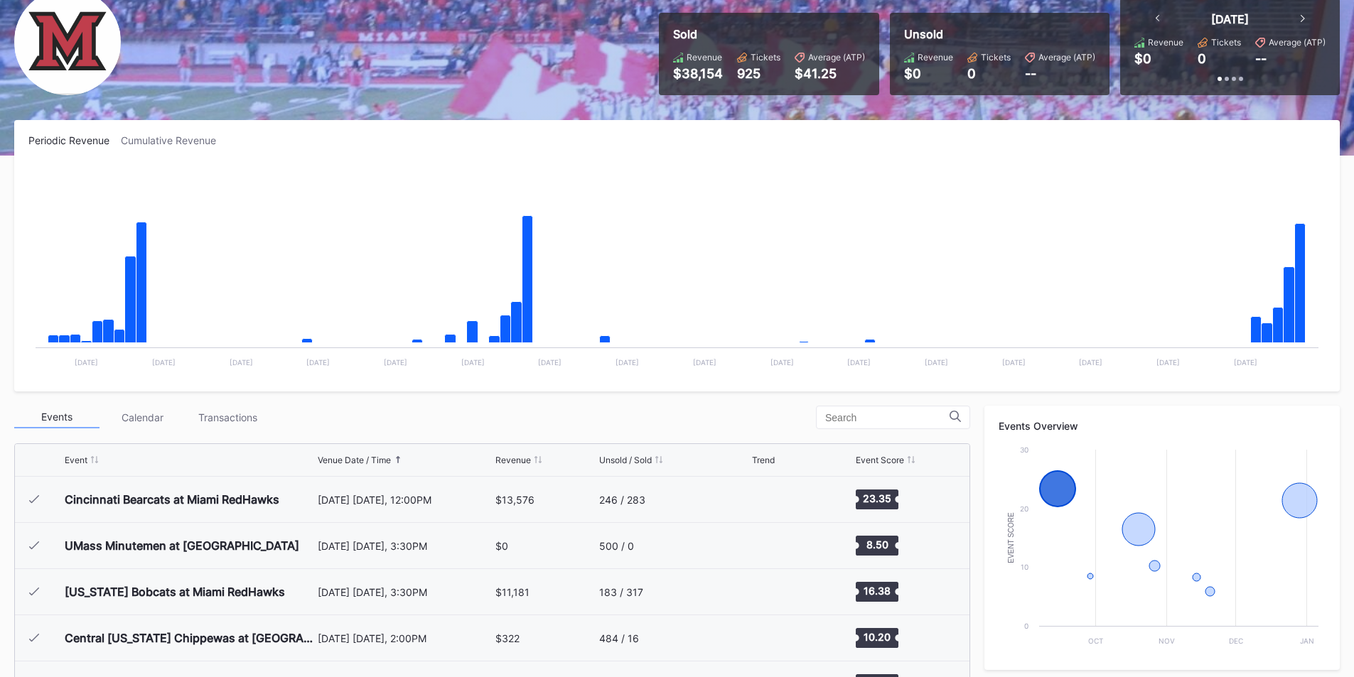
scroll to position [71, 0]
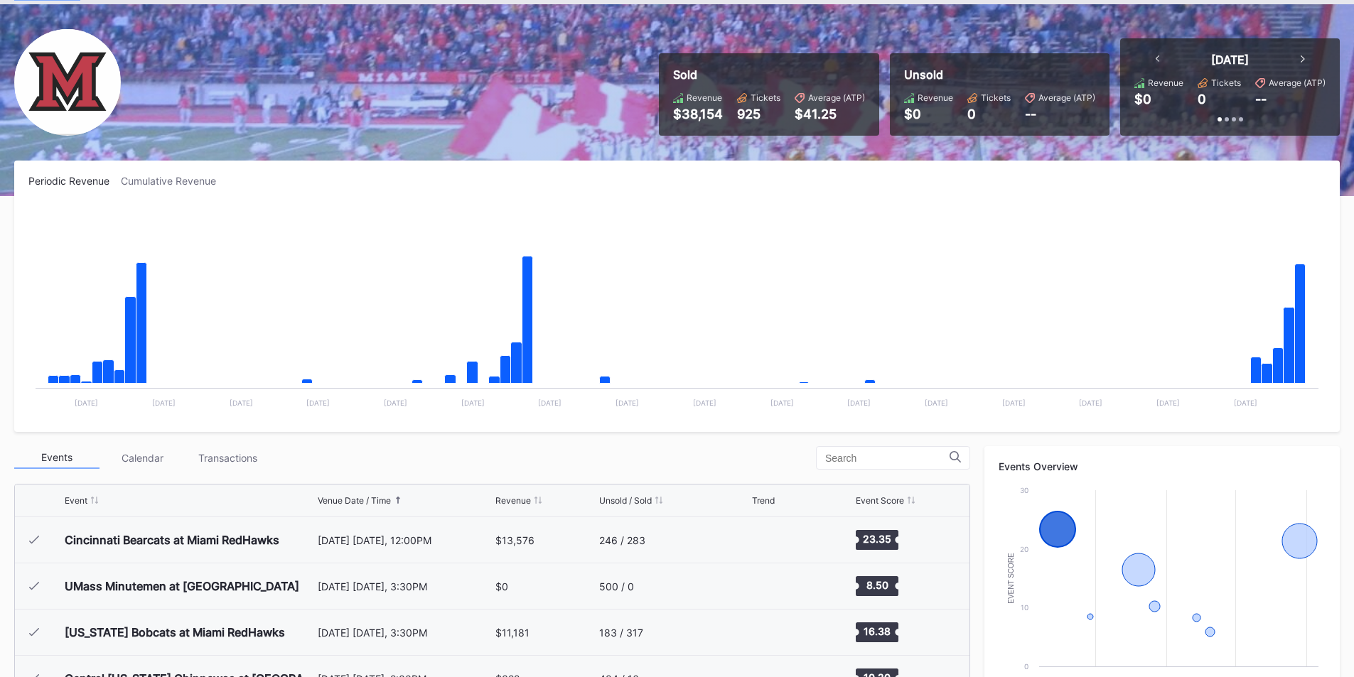
click at [558, 459] on div "Events Calendar Transactions" at bounding box center [492, 457] width 956 height 23
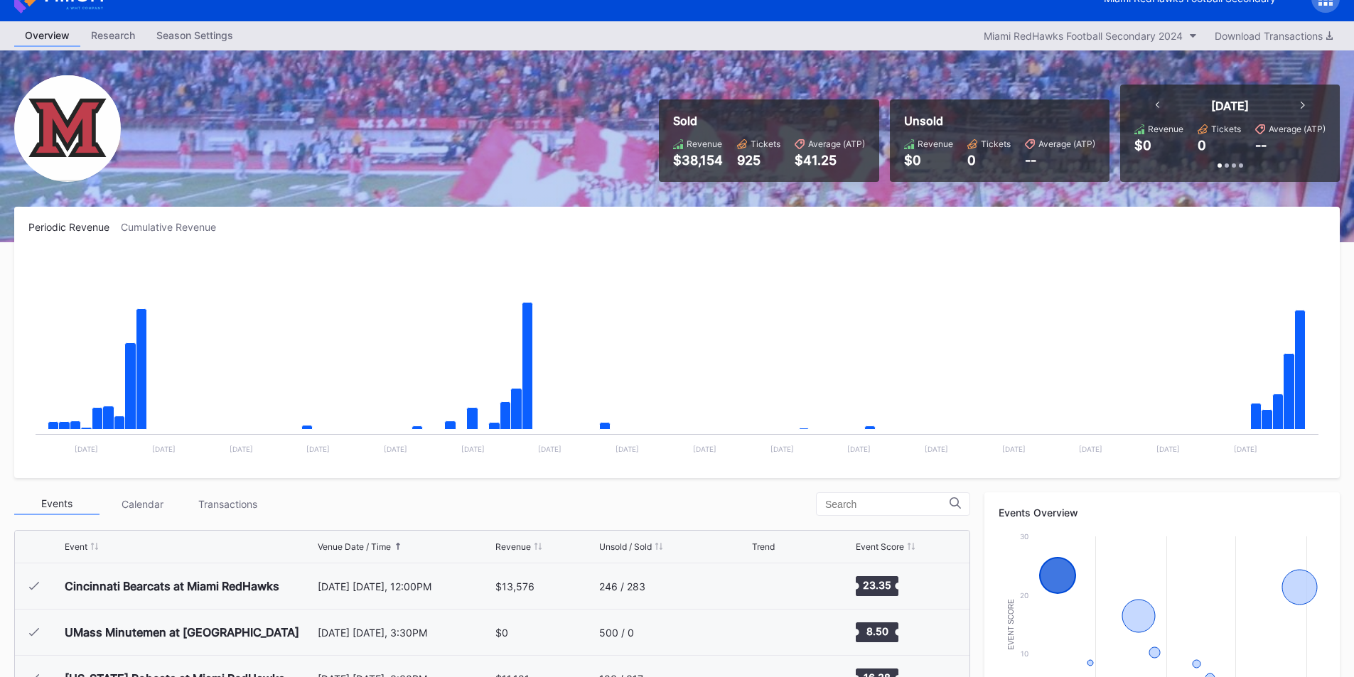
scroll to position [0, 0]
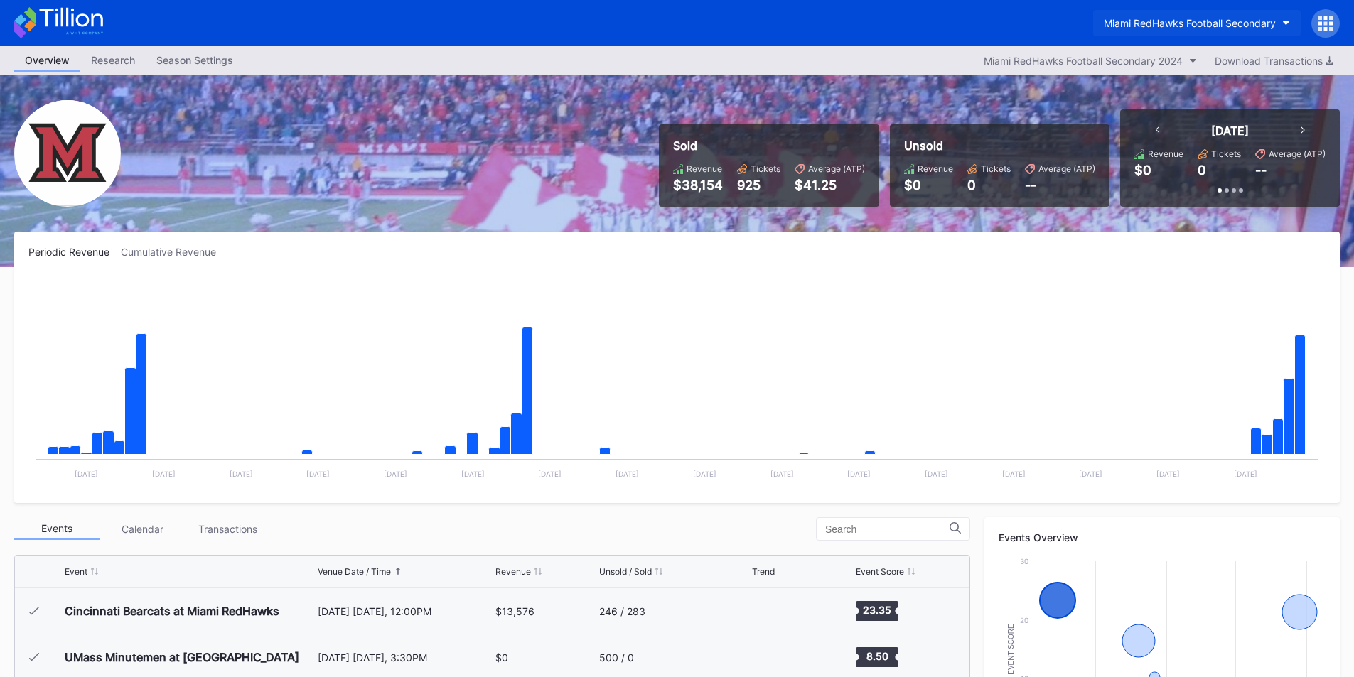
click at [1115, 21] on div "Miami RedHawks Football Secondary" at bounding box center [1190, 23] width 172 height 12
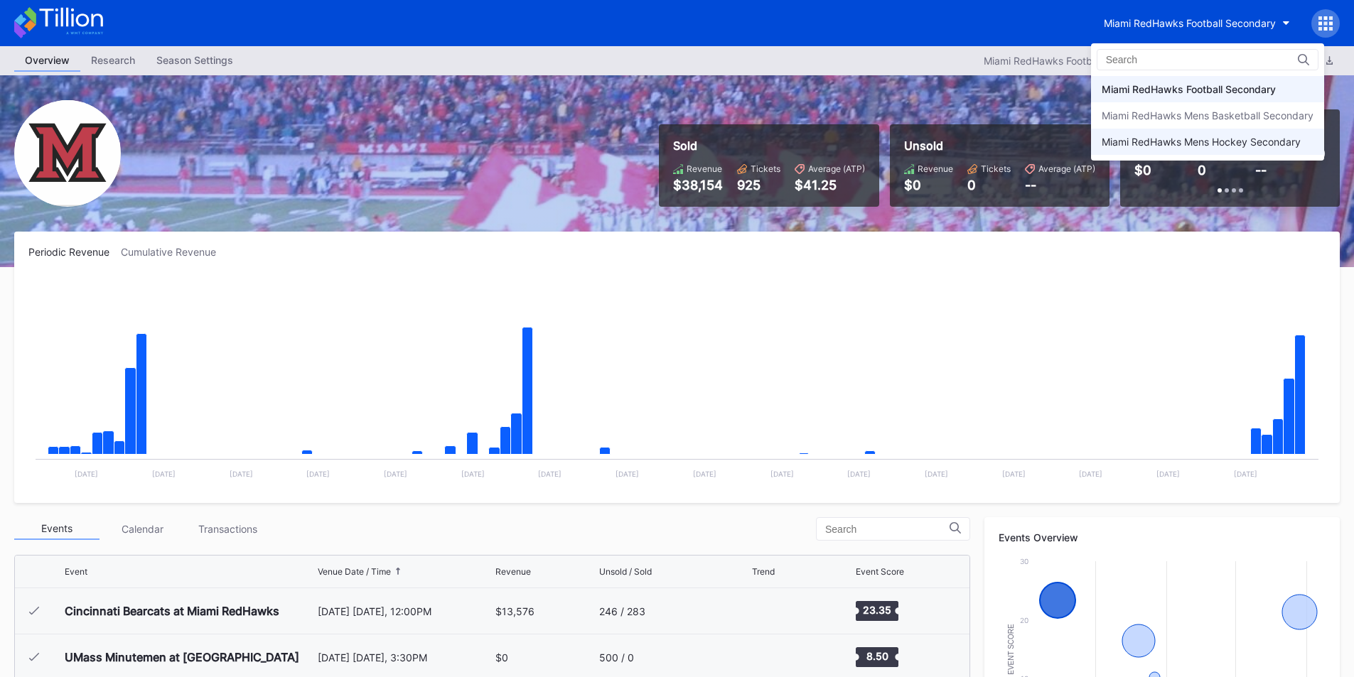
click at [1161, 146] on div "Miami RedHawks Mens Hockey Secondary" at bounding box center [1200, 142] width 199 height 12
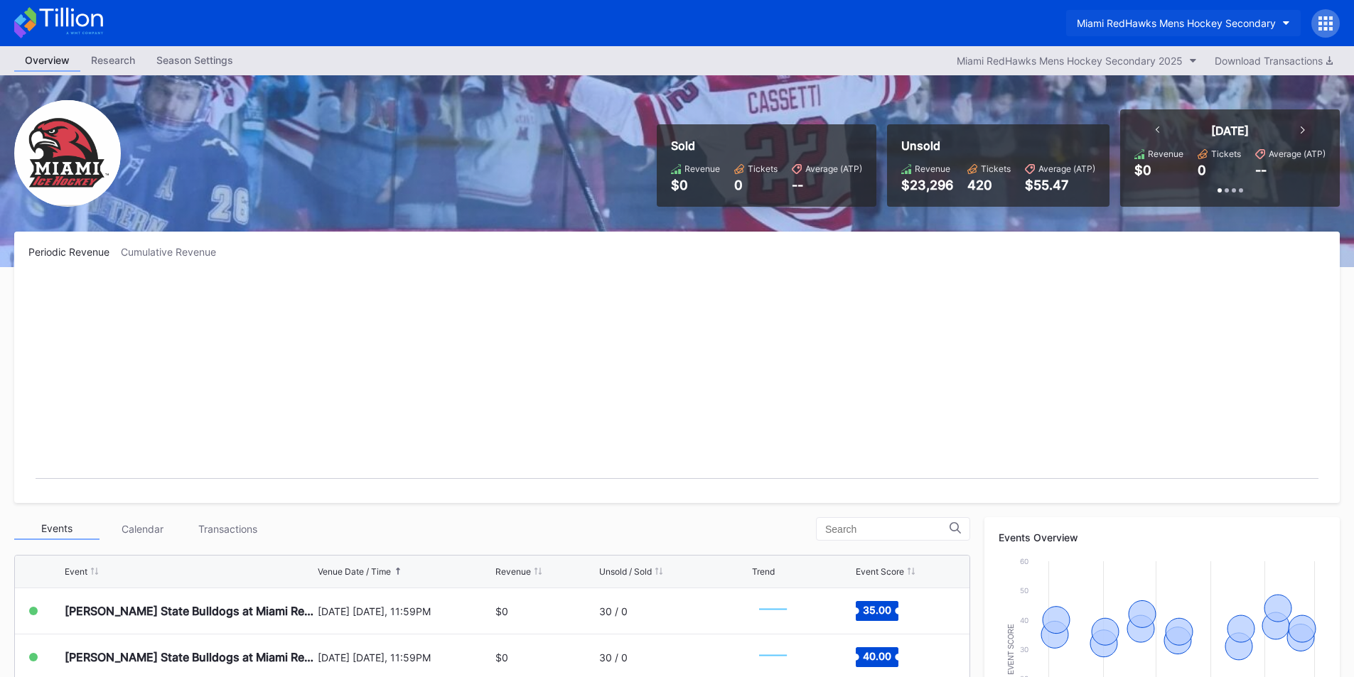
click at [1117, 14] on button "Miami RedHawks Mens Hockey Secondary" at bounding box center [1183, 23] width 235 height 26
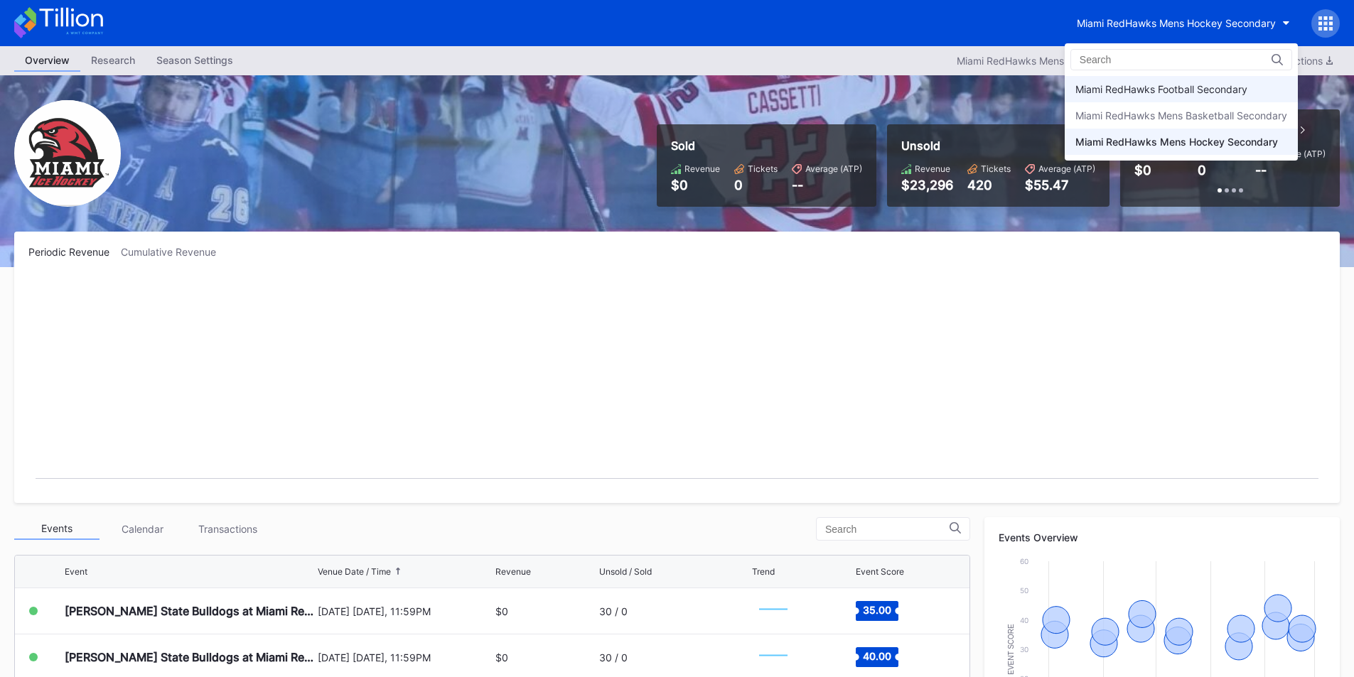
click at [1109, 82] on div "Miami RedHawks Football Secondary" at bounding box center [1181, 89] width 233 height 26
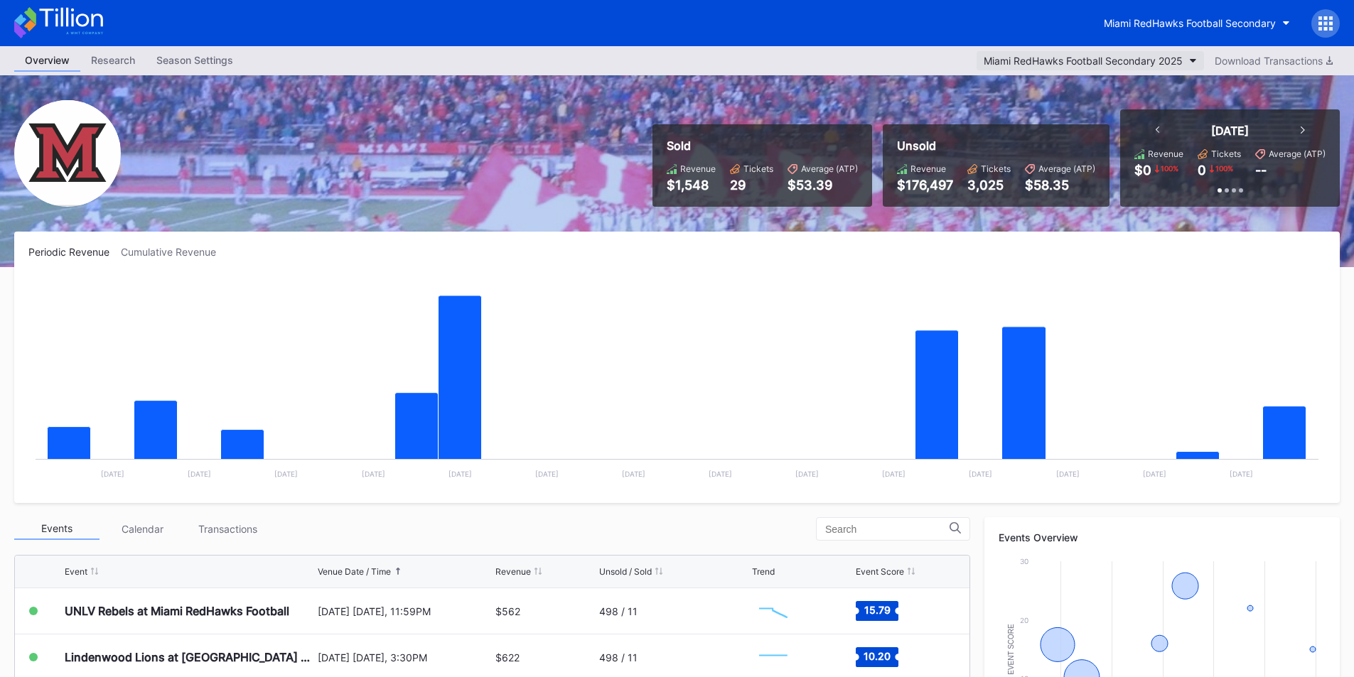
click at [1049, 64] on div "Miami RedHawks Football Secondary 2025" at bounding box center [1083, 61] width 199 height 12
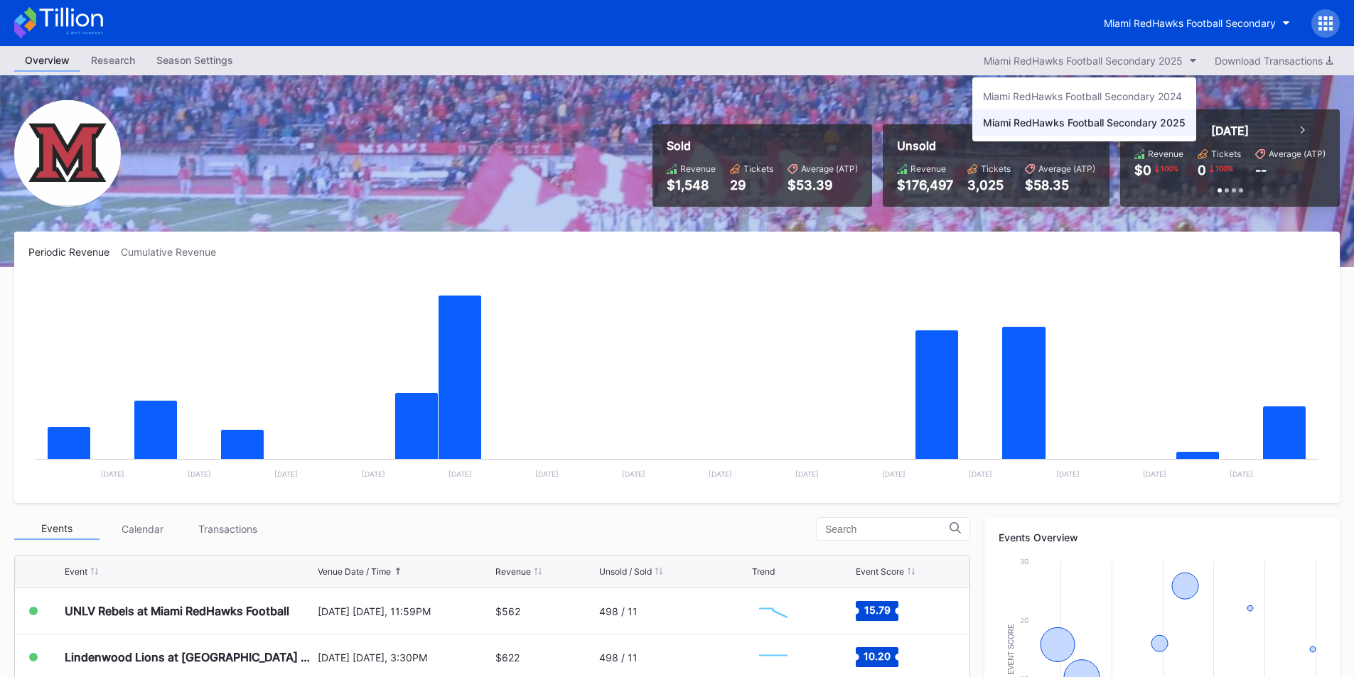
click at [1075, 116] on div "Miami RedHawks Football Secondary 2025" at bounding box center [1084, 122] width 224 height 26
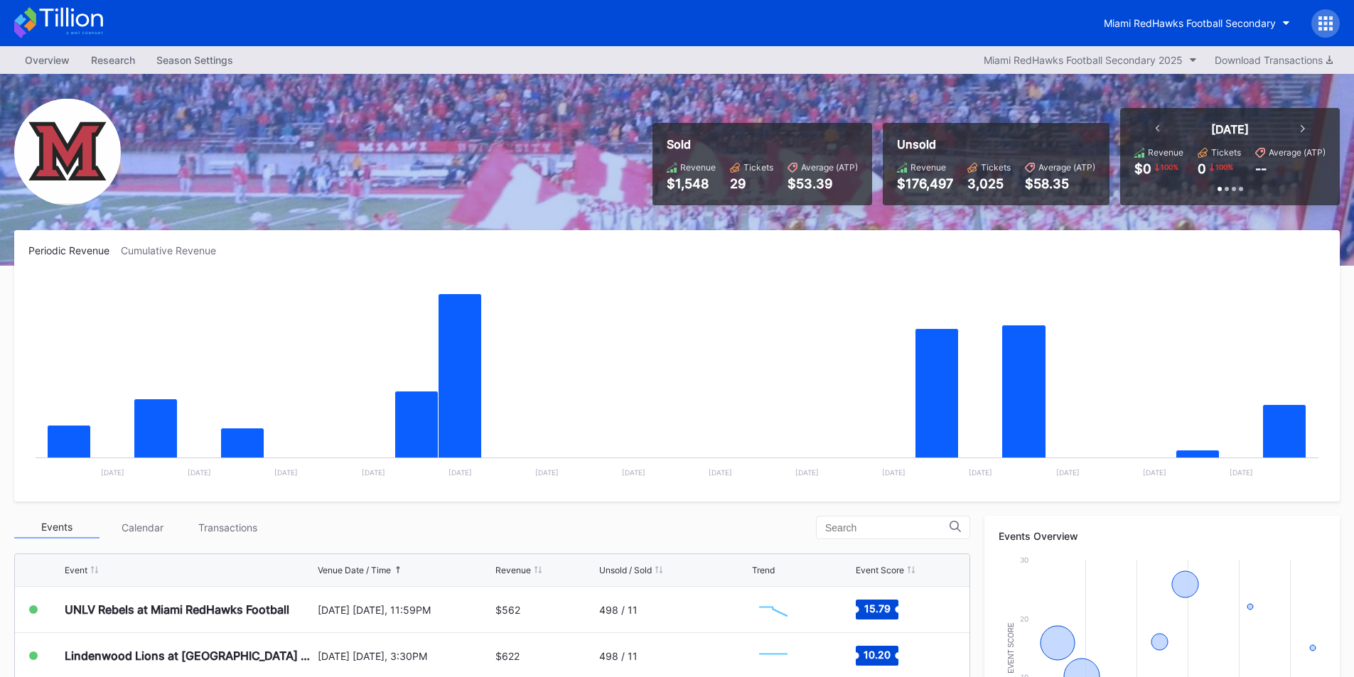
click at [902, 55] on div "Overview Research Season Settings Miami RedHawks Football Secondary 2025 Downlo…" at bounding box center [677, 60] width 1354 height 28
click at [912, 39] on div "Miami RedHawks Football Secondary" at bounding box center [677, 23] width 1354 height 46
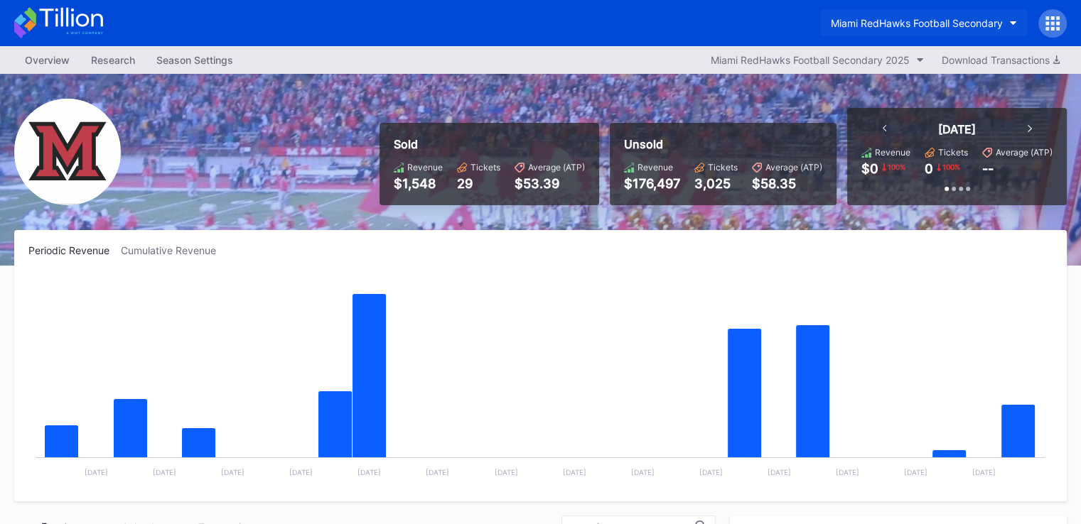
click at [923, 22] on div "Miami RedHawks Football Secondary" at bounding box center [917, 23] width 172 height 12
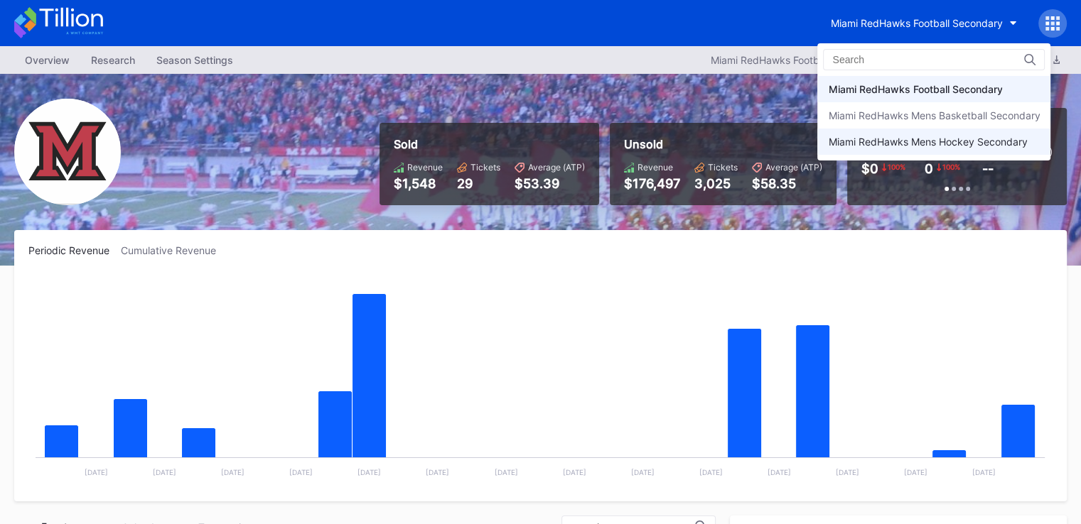
click at [892, 146] on div "Miami RedHawks Mens Hockey Secondary" at bounding box center [927, 142] width 199 height 12
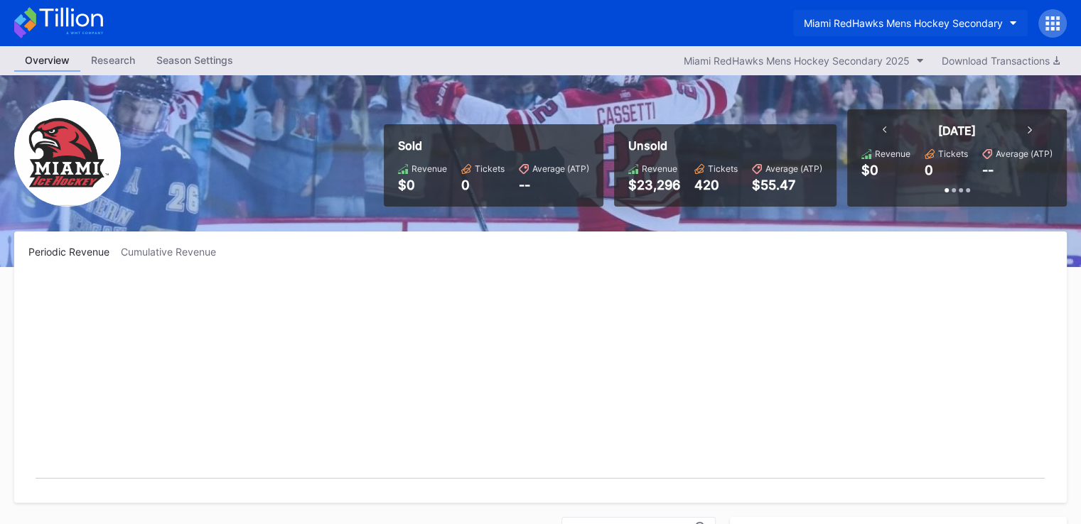
click at [884, 21] on div "Miami RedHawks Mens Hockey Secondary" at bounding box center [903, 23] width 199 height 12
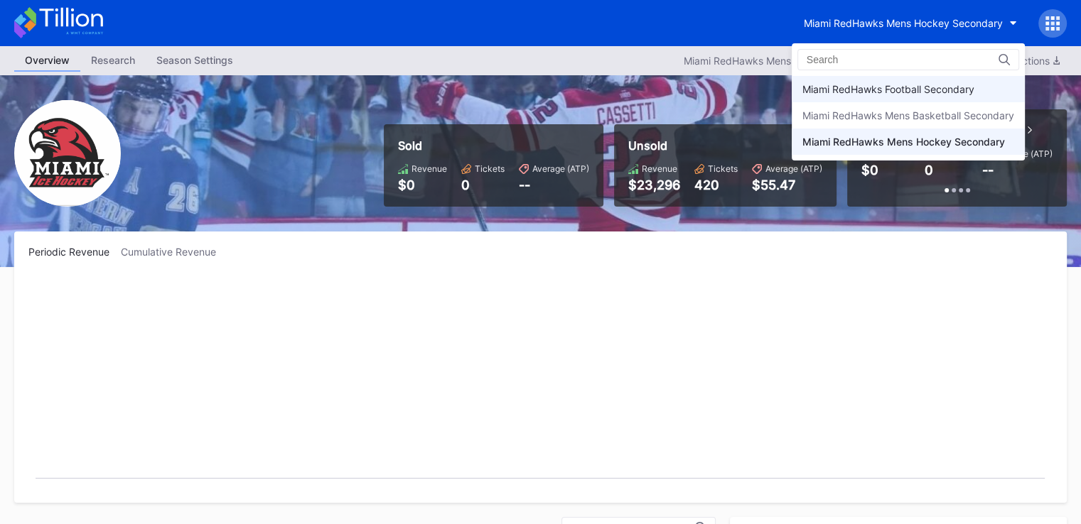
click at [893, 85] on div "Miami RedHawks Football Secondary" at bounding box center [888, 89] width 172 height 12
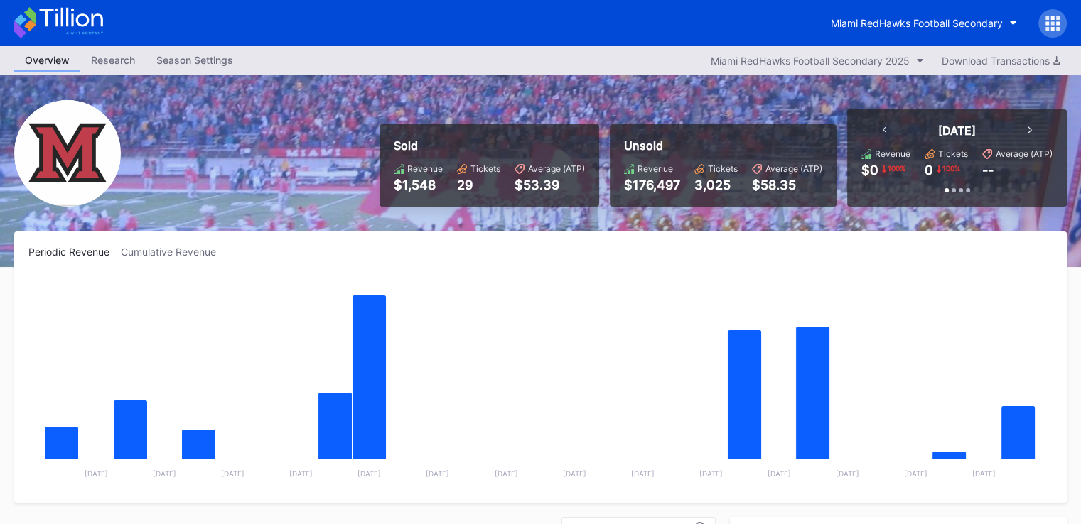
click at [291, 28] on div "Miami RedHawks Football Secondary" at bounding box center [540, 23] width 1081 height 46
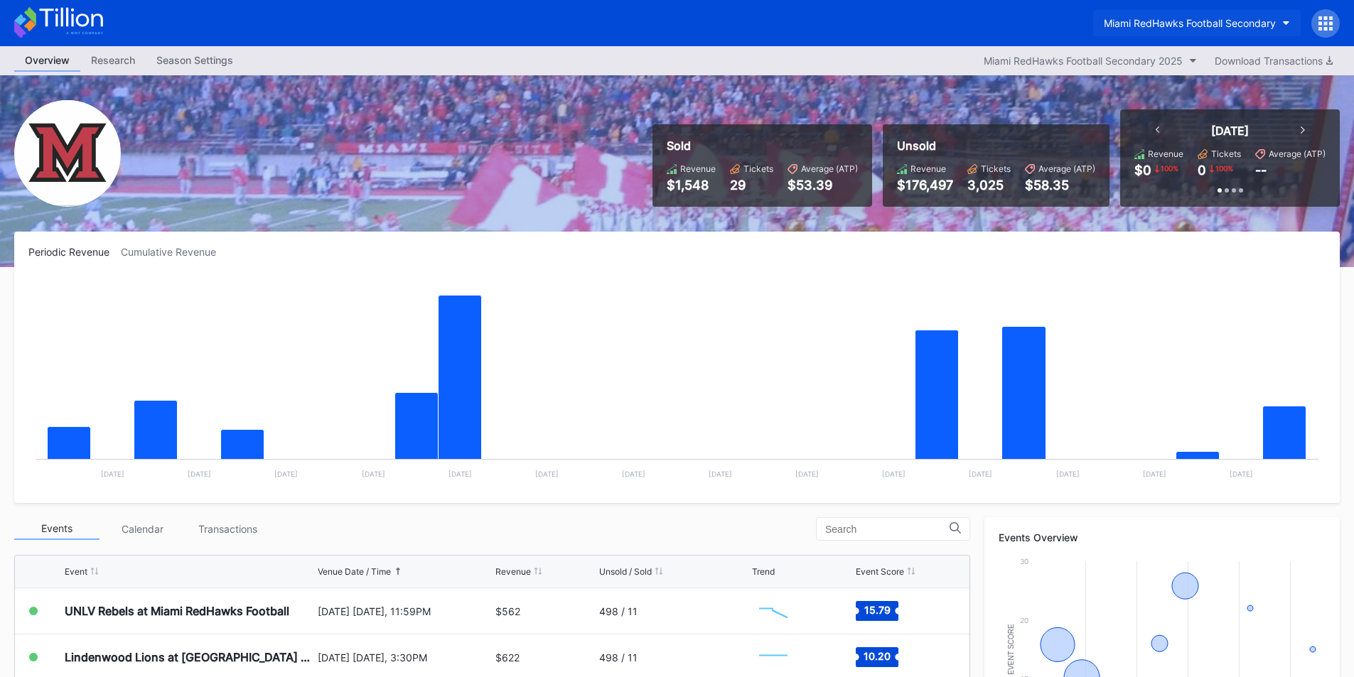
click at [1182, 23] on div "Miami RedHawks Football Secondary" at bounding box center [1190, 23] width 172 height 12
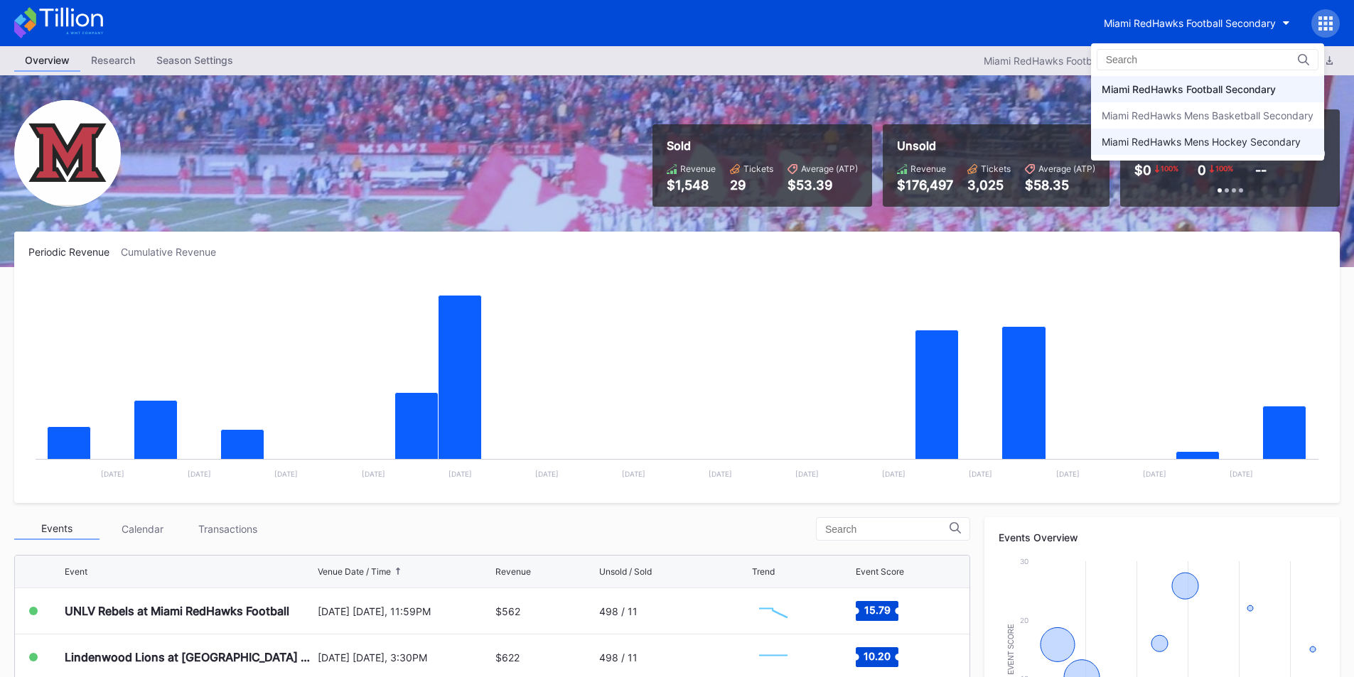
click at [1176, 138] on div "Miami RedHawks Mens Hockey Secondary" at bounding box center [1200, 142] width 199 height 12
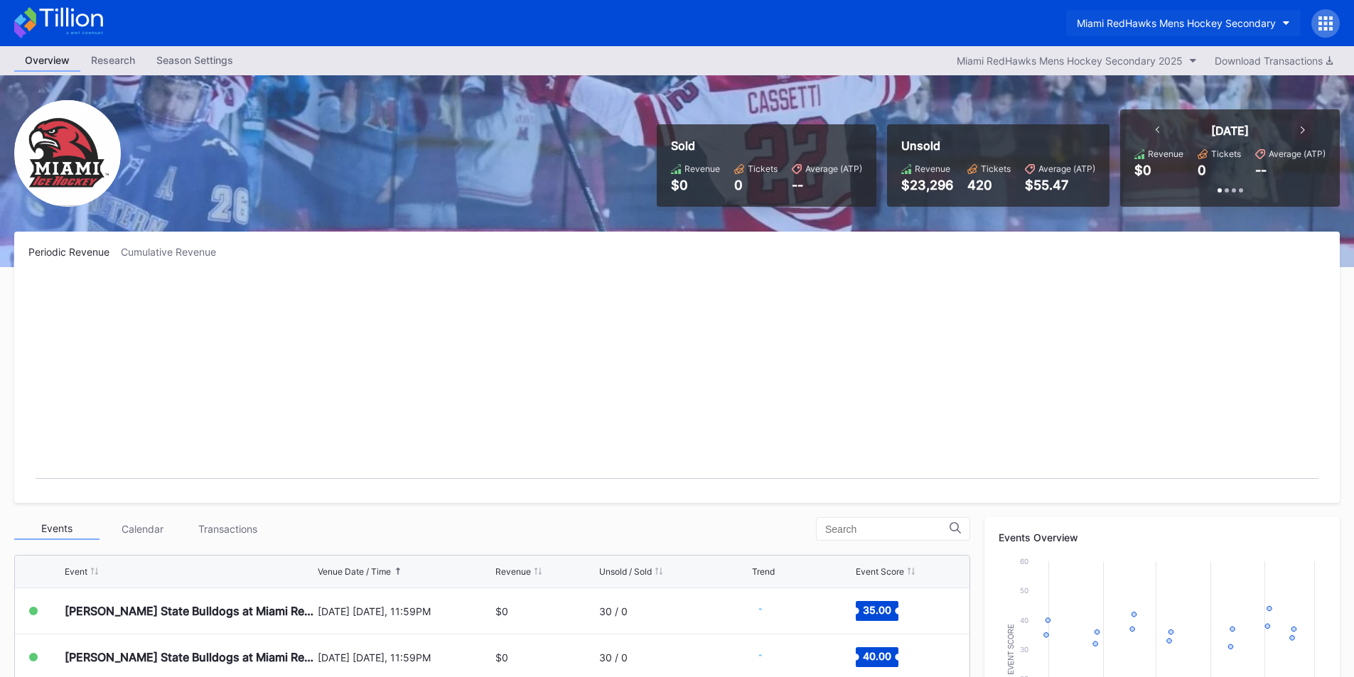
click at [1175, 13] on button "Miami RedHawks Mens Hockey Secondary" at bounding box center [1183, 23] width 235 height 26
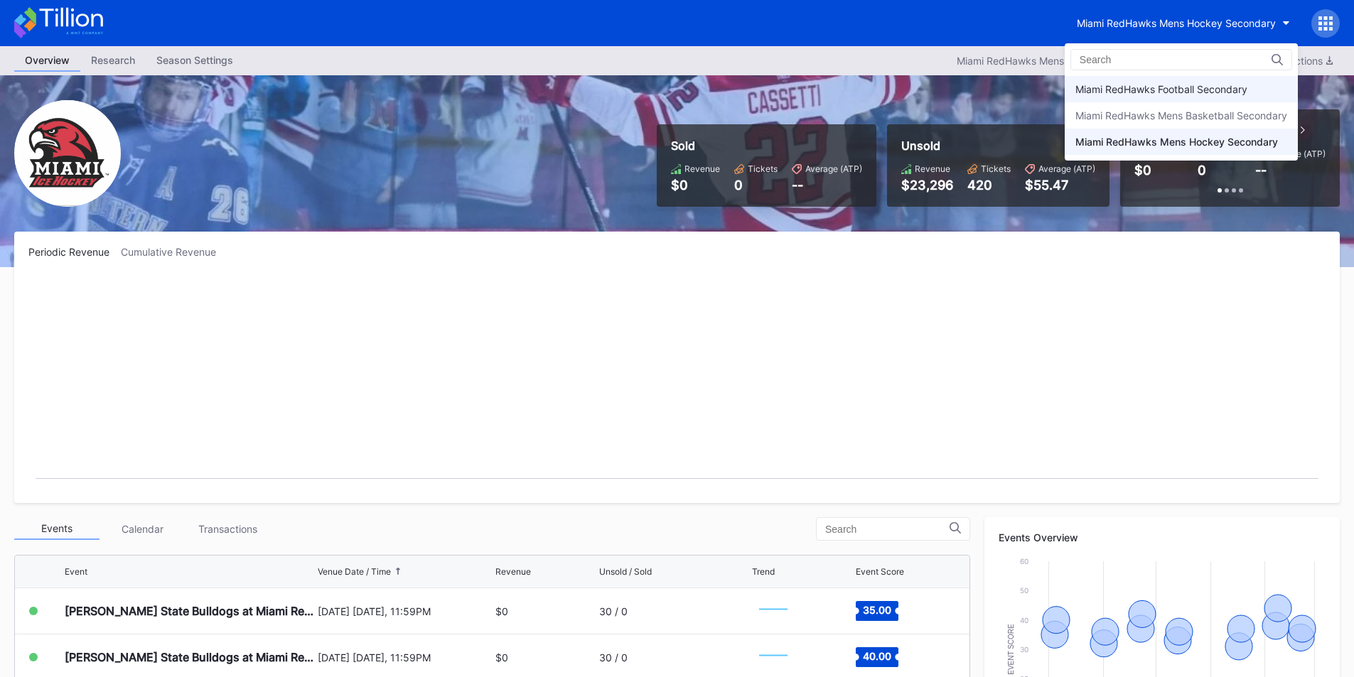
click at [1181, 90] on div "Miami RedHawks Football Secondary" at bounding box center [1161, 89] width 172 height 12
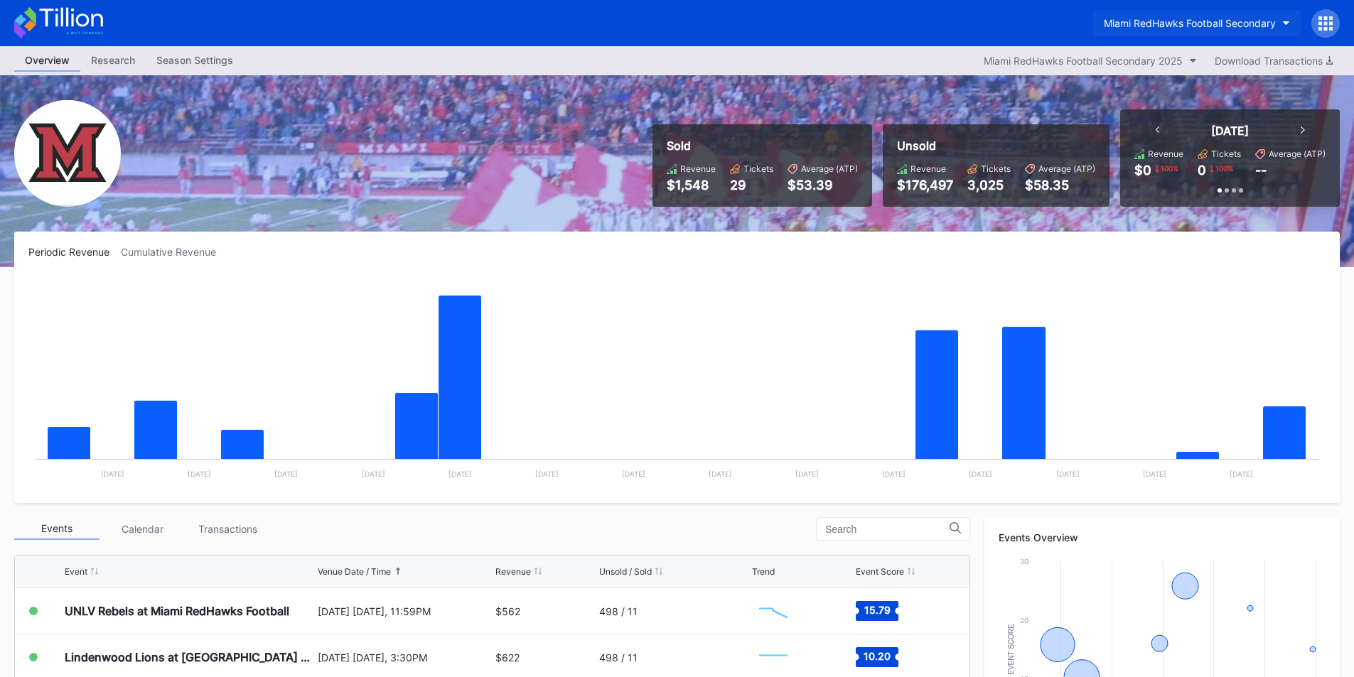
click at [1128, 27] on div "Miami RedHawks Football Secondary" at bounding box center [1190, 23] width 172 height 12
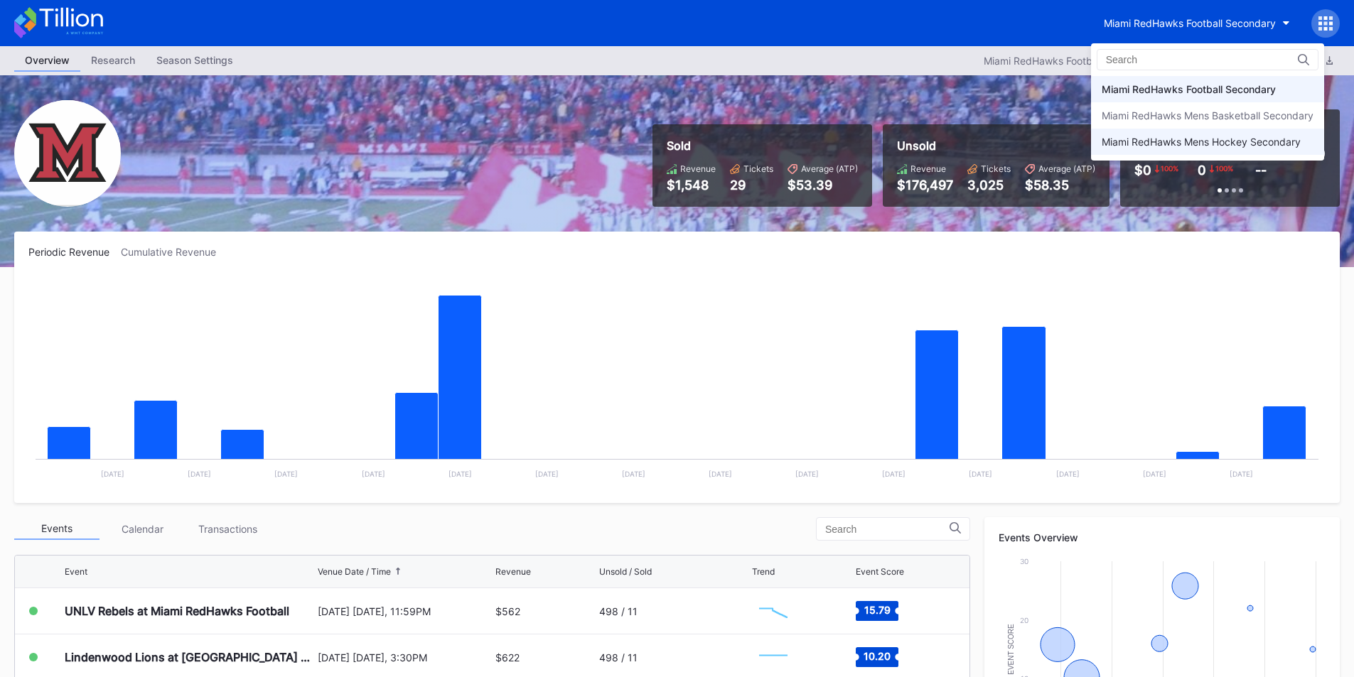
click at [1153, 134] on div "Miami RedHawks Mens Hockey Secondary" at bounding box center [1207, 142] width 233 height 26
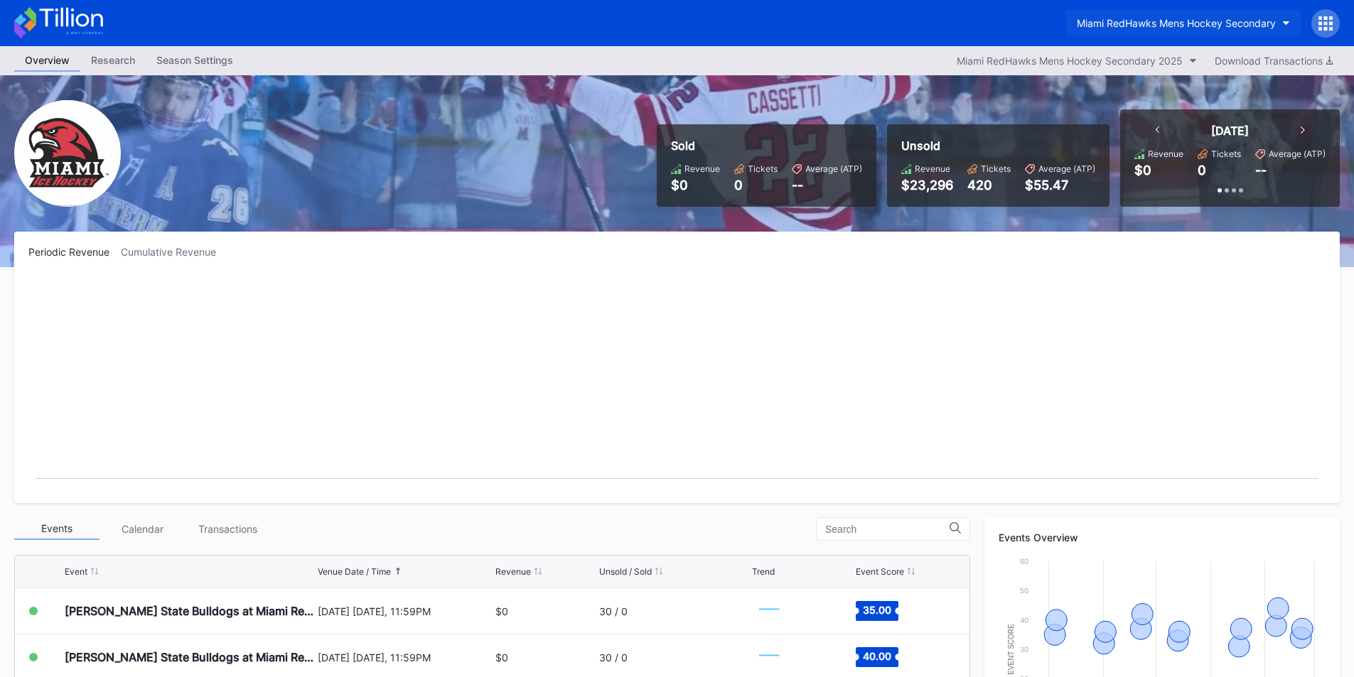
click at [1146, 26] on div "Miami RedHawks Mens Hockey Secondary" at bounding box center [1176, 23] width 199 height 12
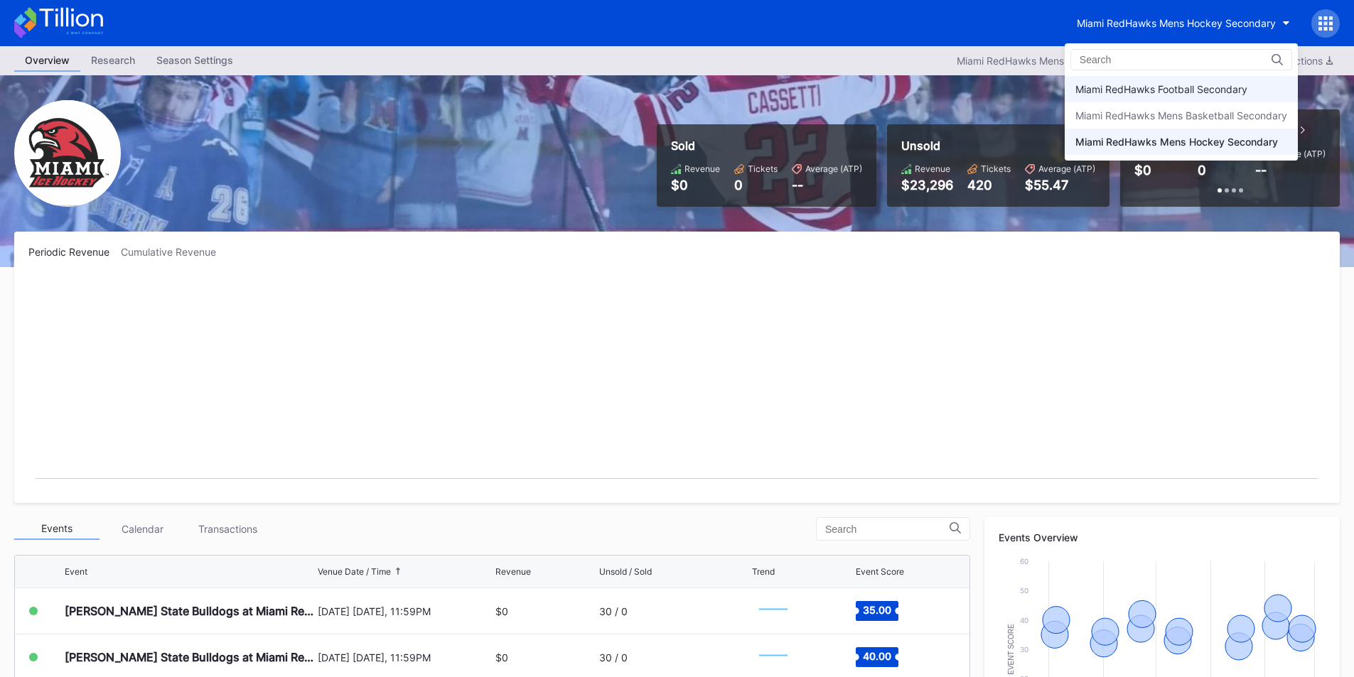
click at [1160, 92] on div "Miami RedHawks Football Secondary" at bounding box center [1161, 89] width 172 height 12
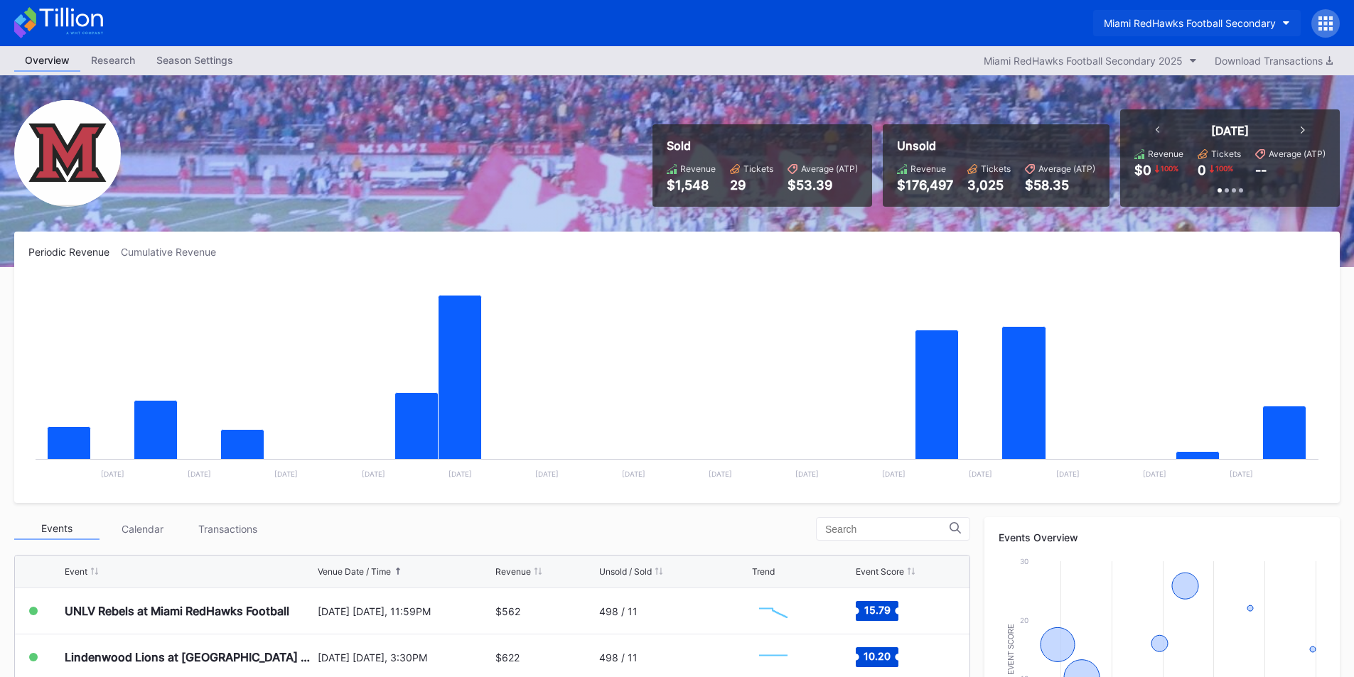
click at [1202, 22] on div "Miami RedHawks Football Secondary" at bounding box center [1190, 23] width 172 height 12
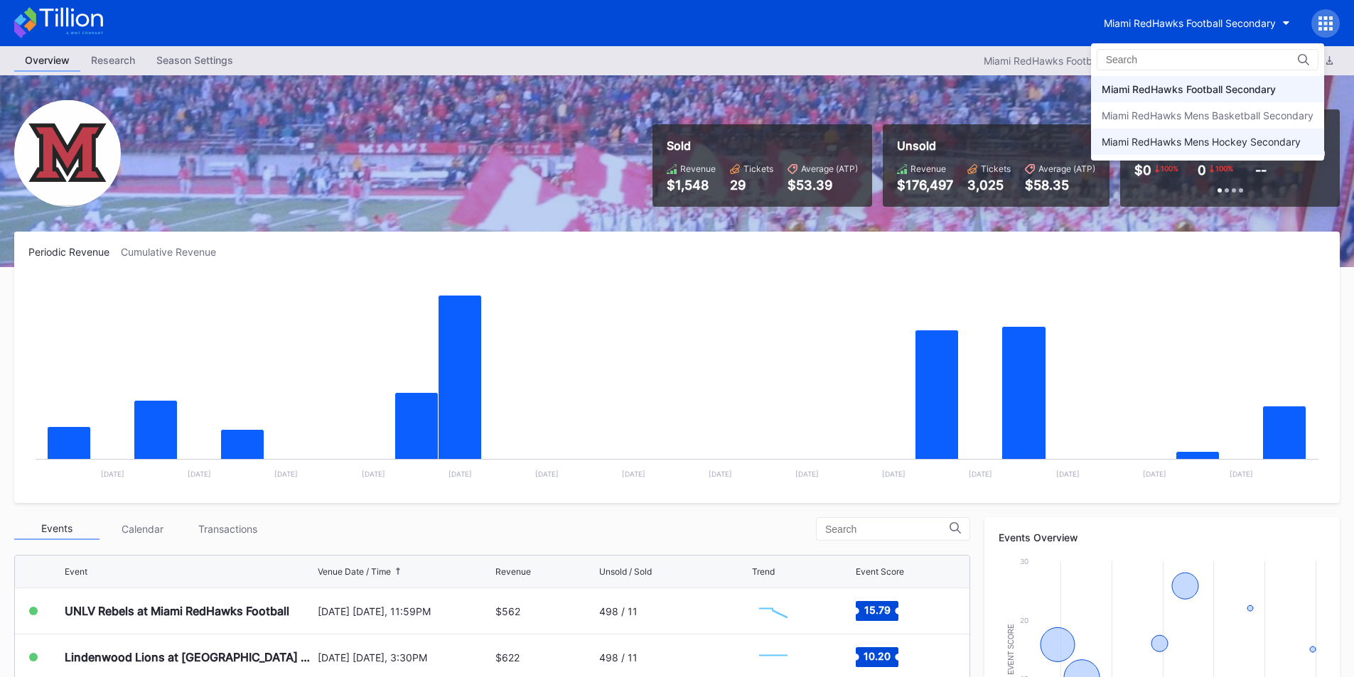
click at [1168, 143] on div "Miami RedHawks Mens Hockey Secondary" at bounding box center [1200, 142] width 199 height 12
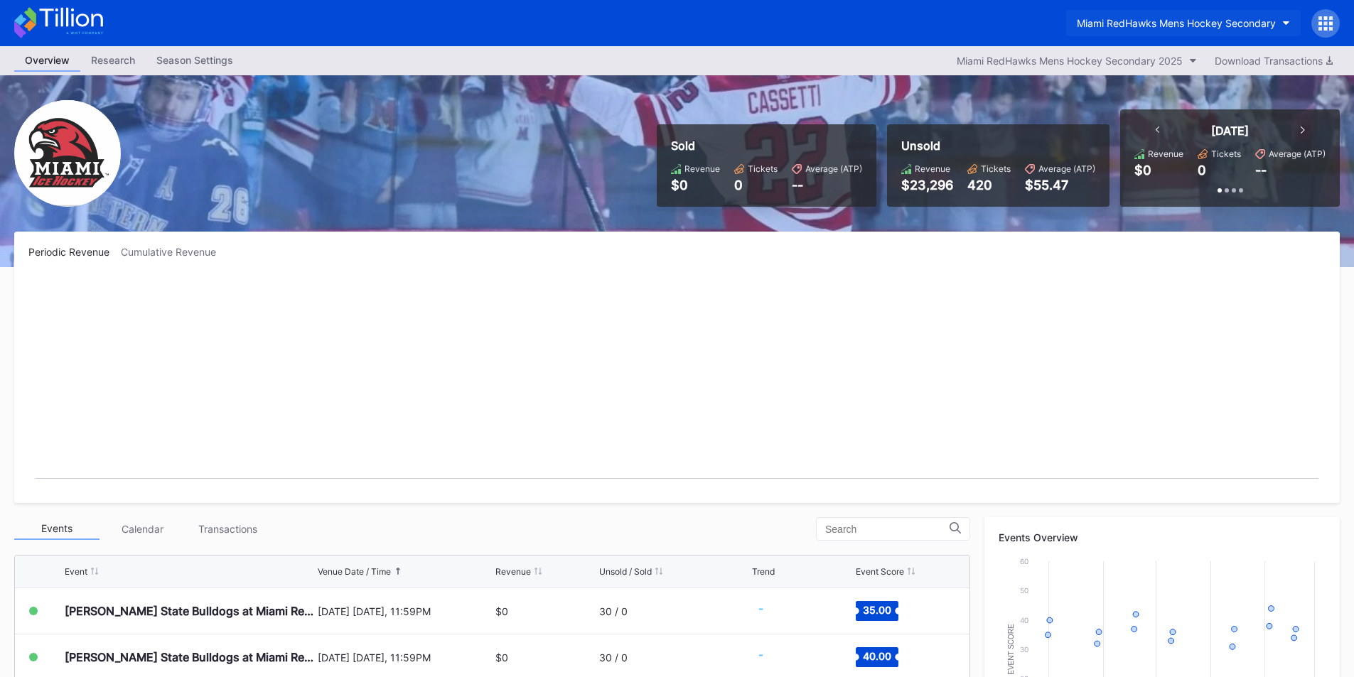
click at [1153, 27] on div "Miami RedHawks Mens Hockey Secondary" at bounding box center [1176, 23] width 199 height 12
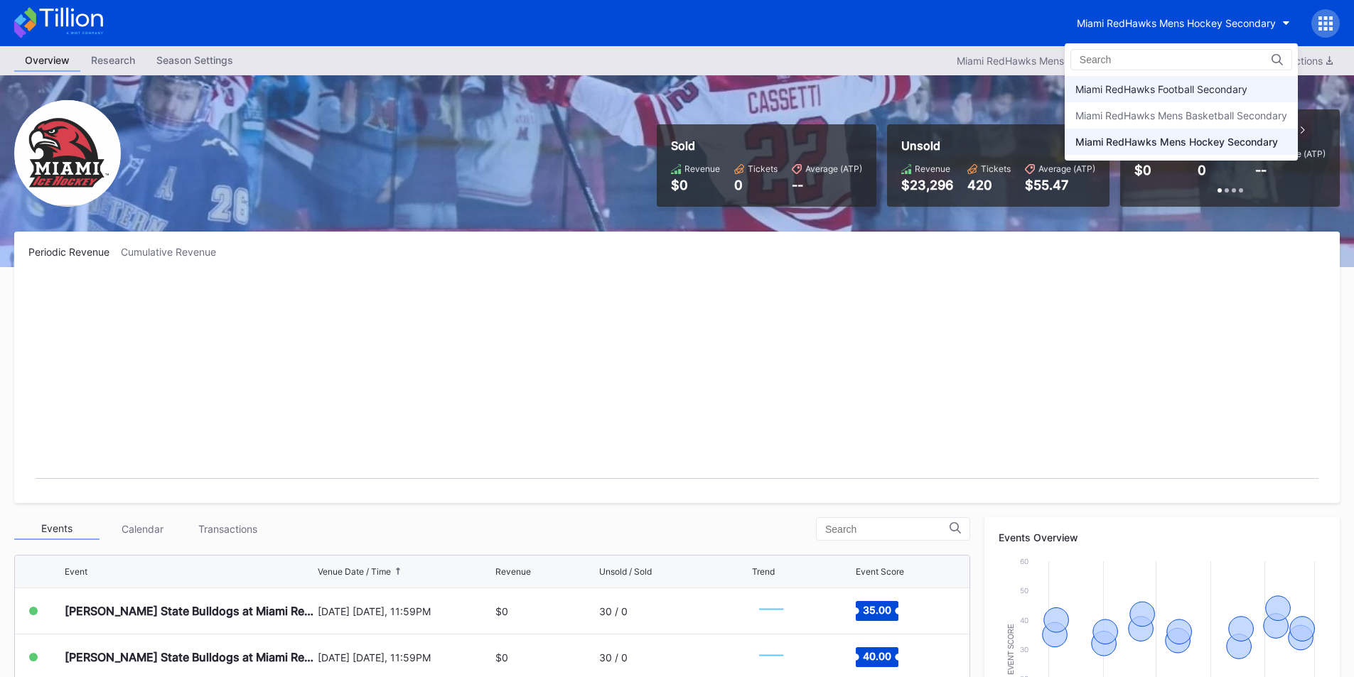
click at [1159, 92] on div "Miami RedHawks Football Secondary" at bounding box center [1161, 89] width 172 height 12
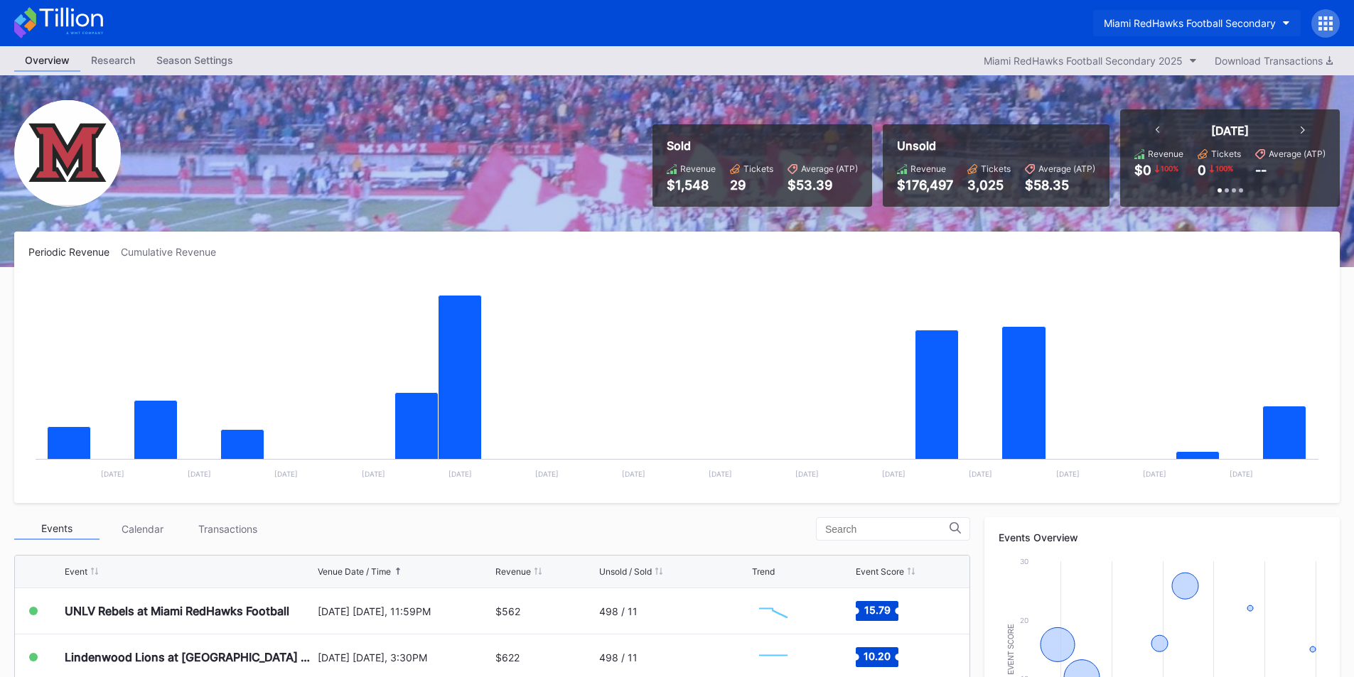
click at [1217, 18] on div "Miami RedHawks Football Secondary" at bounding box center [1190, 23] width 172 height 12
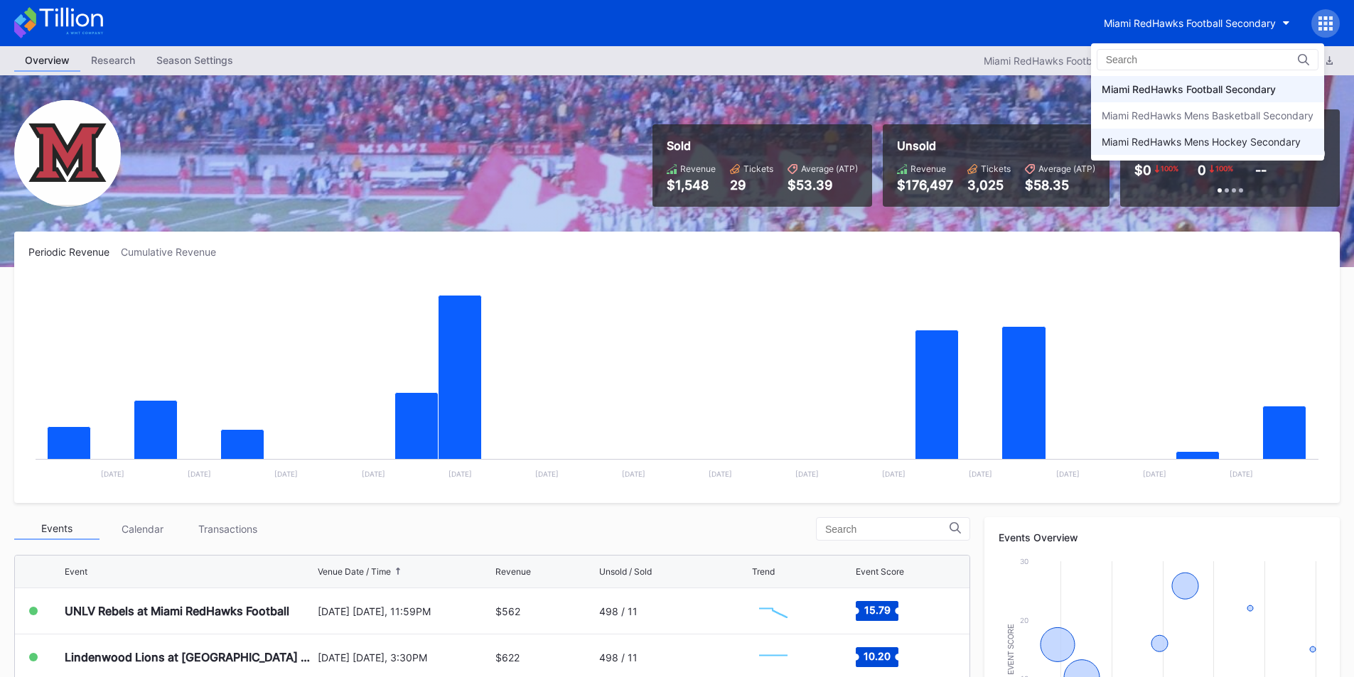
click at [1144, 136] on div "Miami RedHawks Mens Hockey Secondary" at bounding box center [1200, 142] width 199 height 12
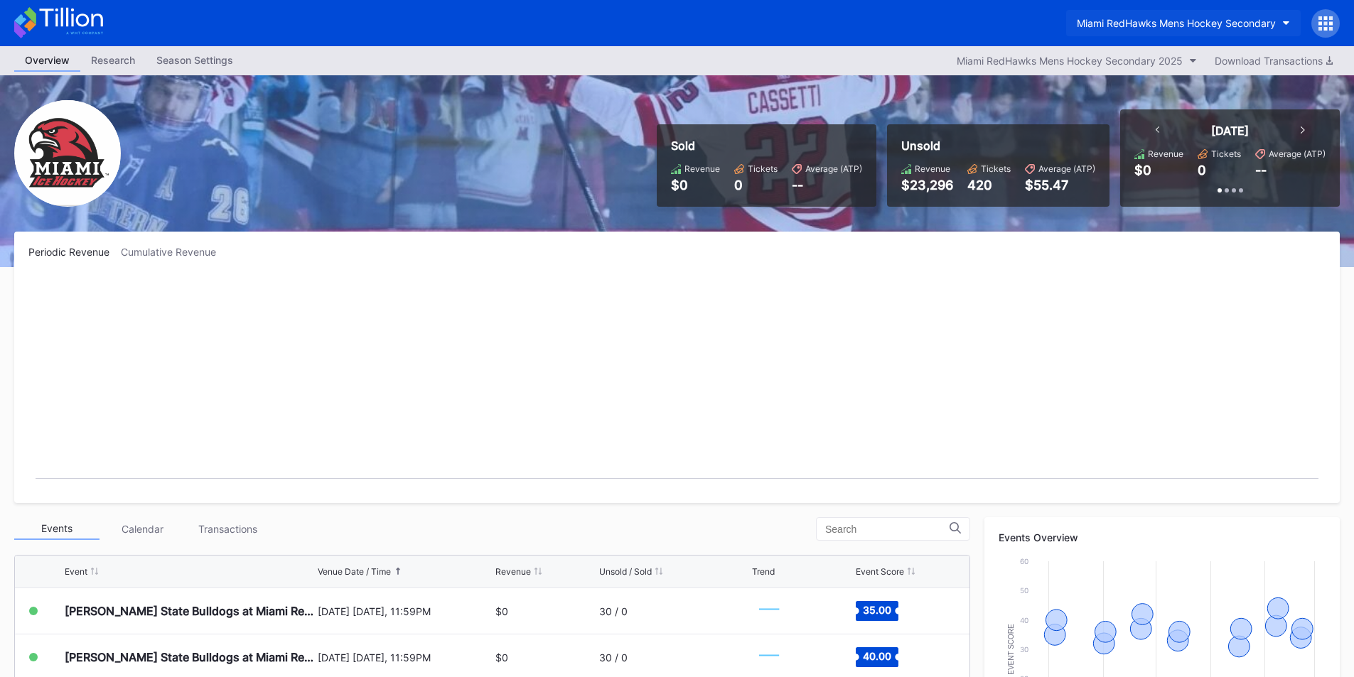
click at [1140, 25] on div "Miami RedHawks Mens Hockey Secondary" at bounding box center [1176, 23] width 199 height 12
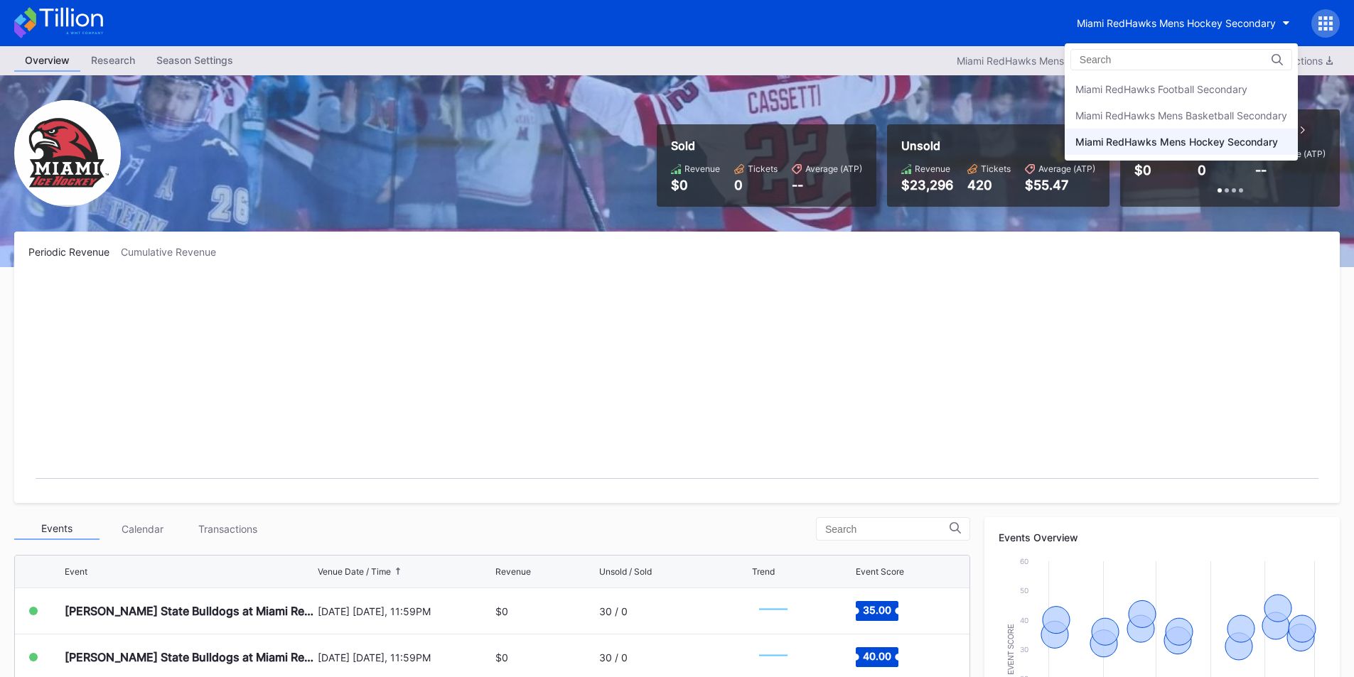
click at [1134, 74] on div "Miami RedHawks Football Secondary Miami RedHawks Mens Basketball Secondary Miam…" at bounding box center [1181, 101] width 233 height 117
click at [1135, 84] on div "Miami RedHawks Football Secondary" at bounding box center [1161, 89] width 172 height 12
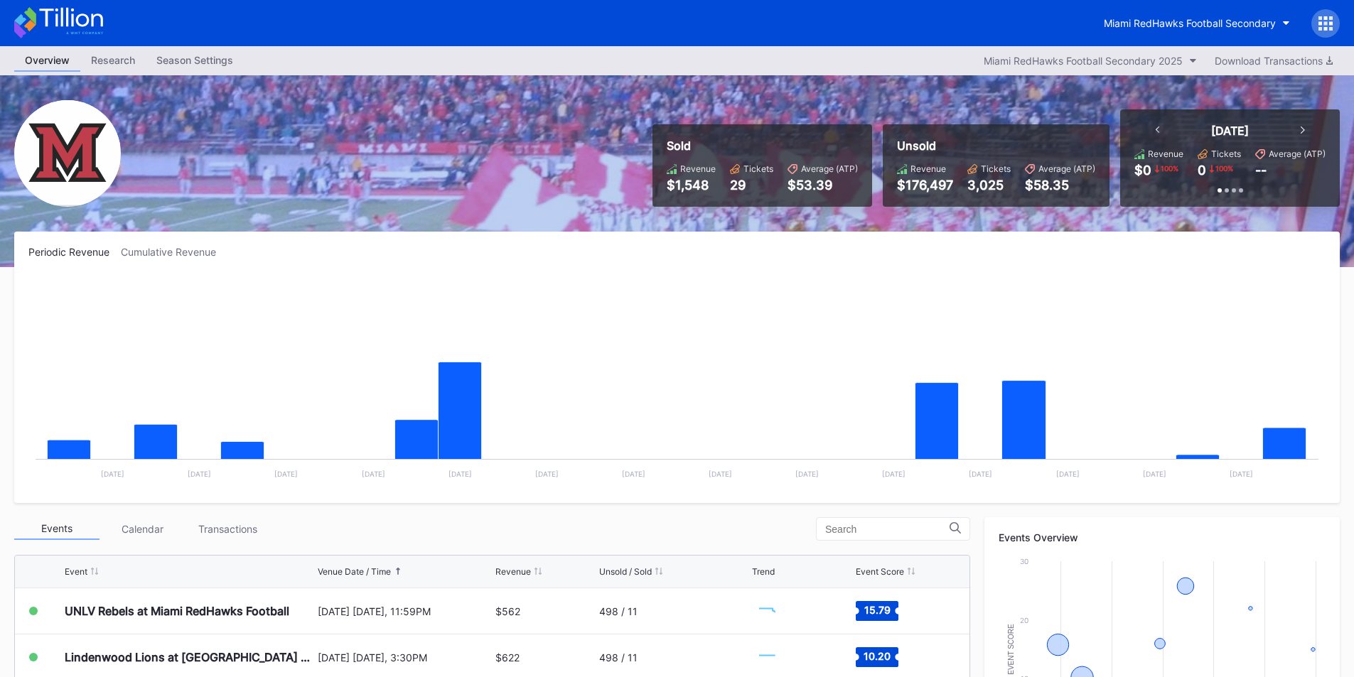
click at [967, 44] on div "Miami RedHawks Football Secondary" at bounding box center [677, 23] width 1354 height 46
